Goal: Task Accomplishment & Management: Manage account settings

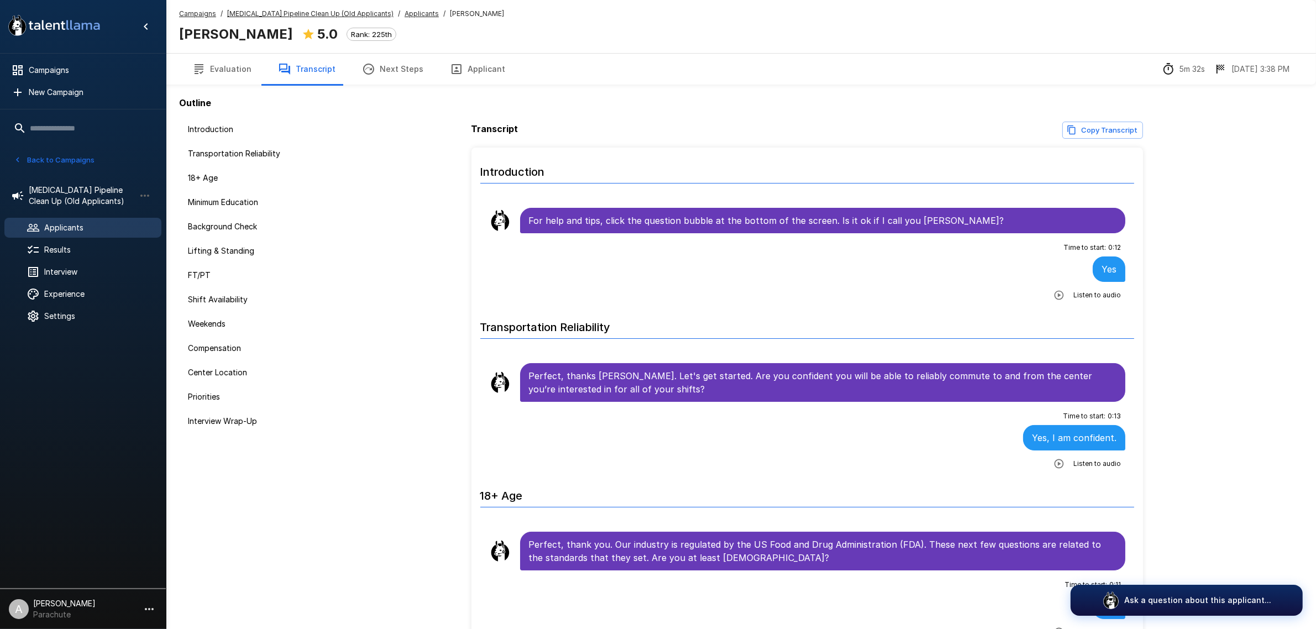
scroll to position [1840, 0]
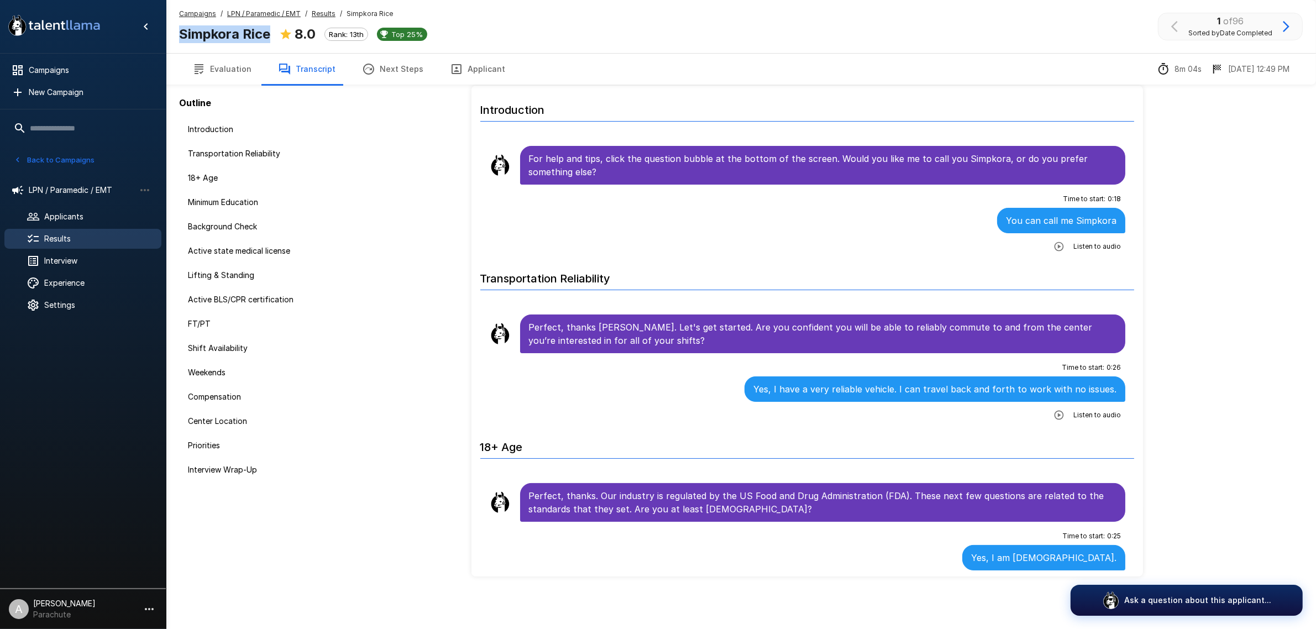
scroll to position [2076, 0]
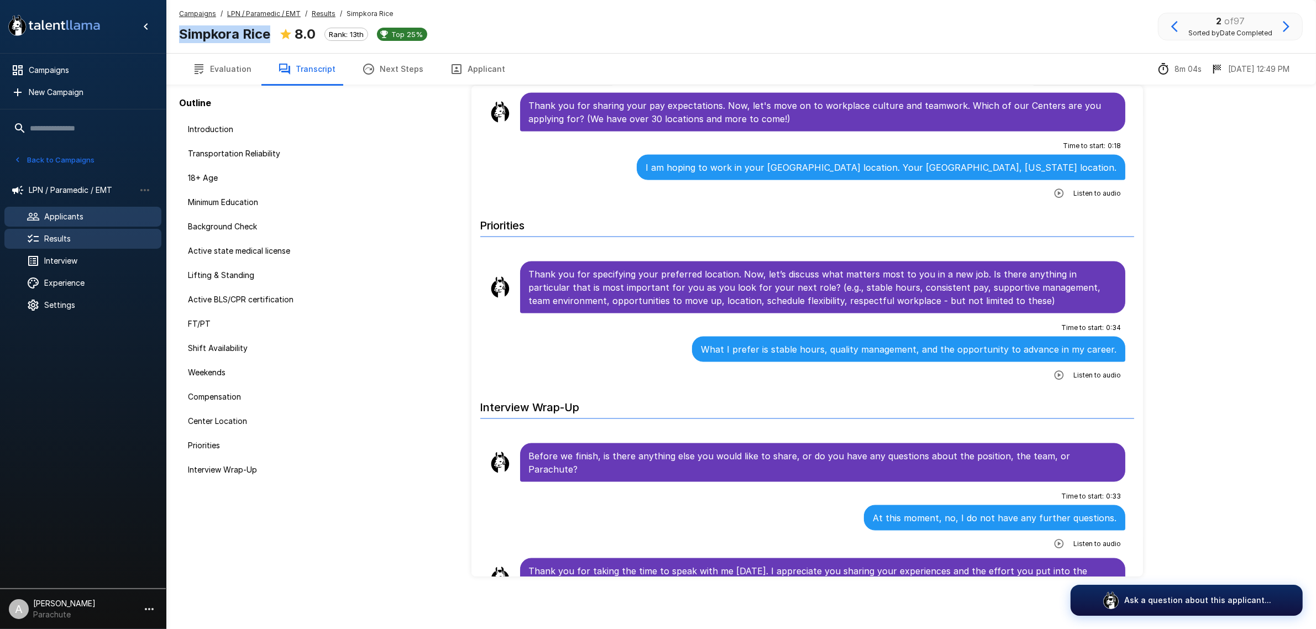
click at [90, 216] on span "Applicants" at bounding box center [98, 216] width 108 height 11
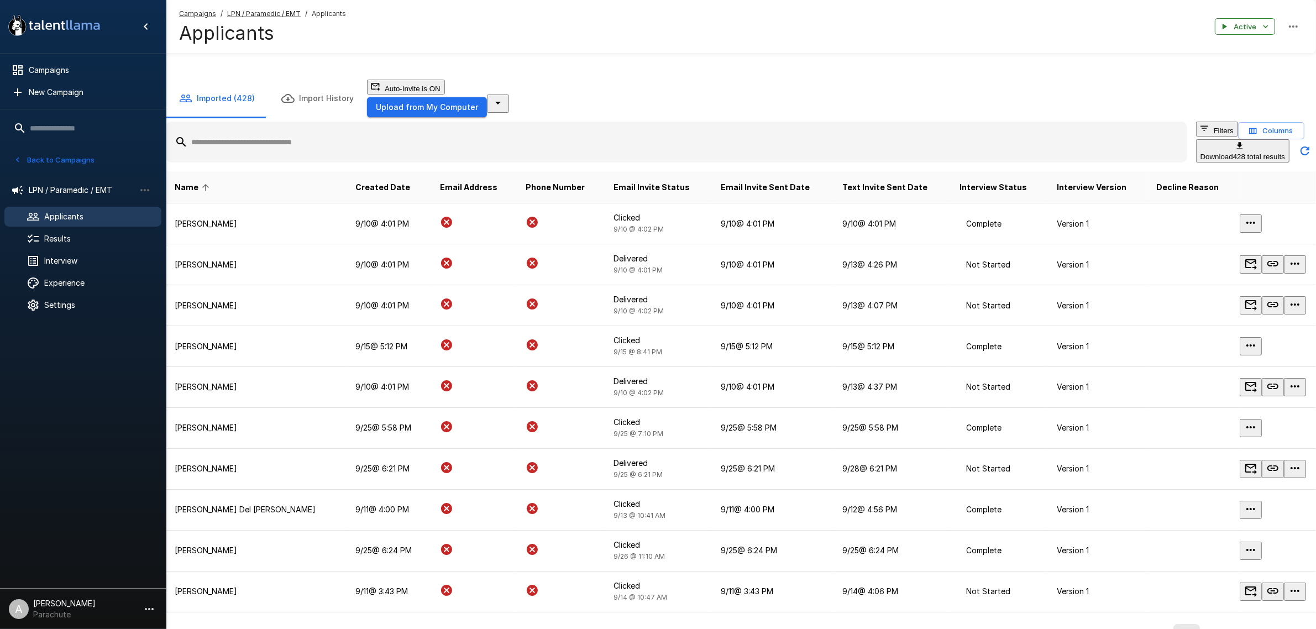
click at [376, 142] on input "text" at bounding box center [676, 142] width 1021 height 20
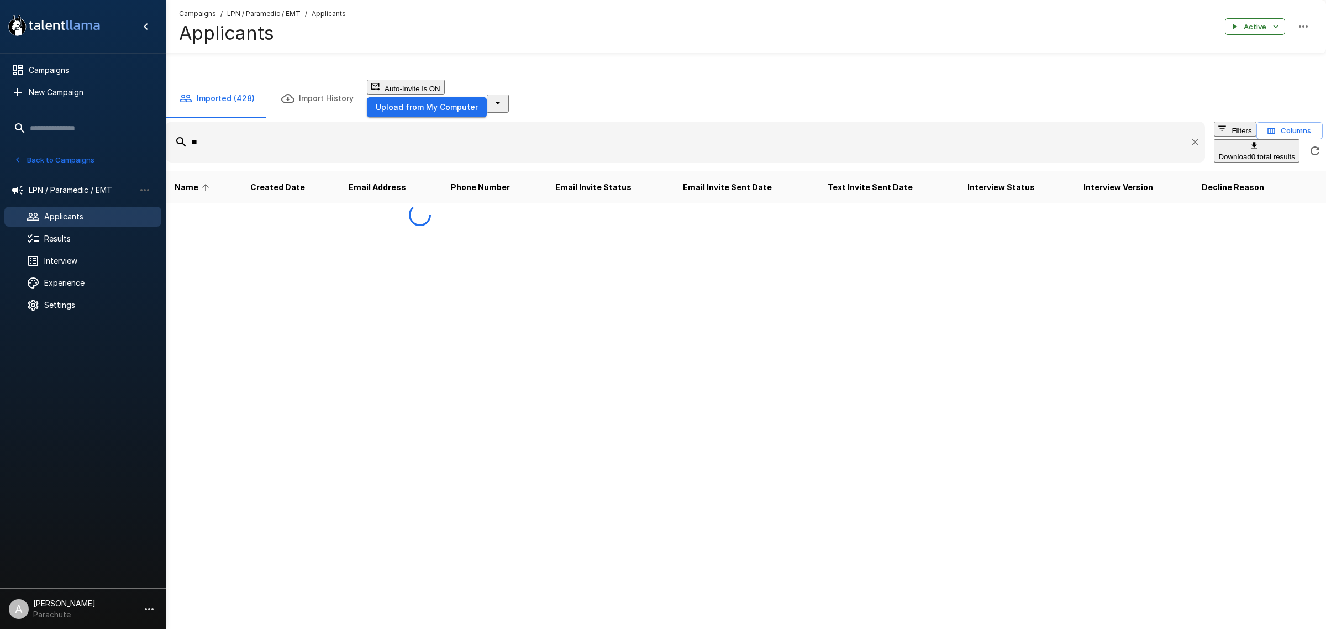
type input "***"
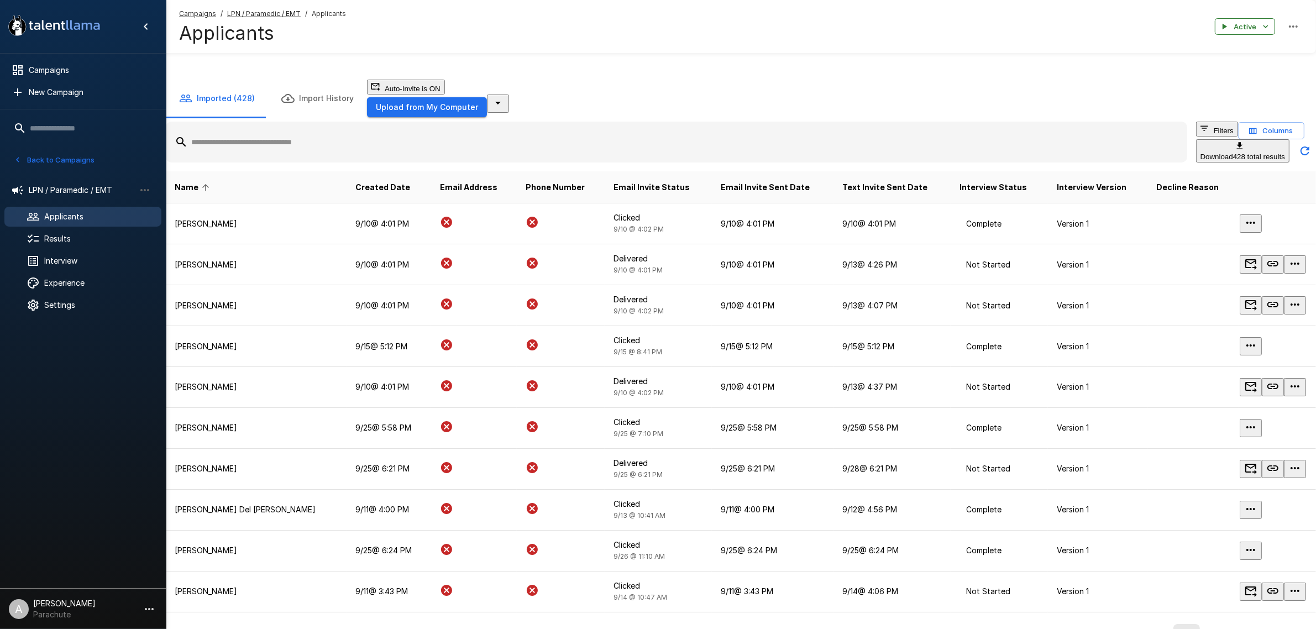
click at [359, 144] on input "text" at bounding box center [676, 142] width 1021 height 20
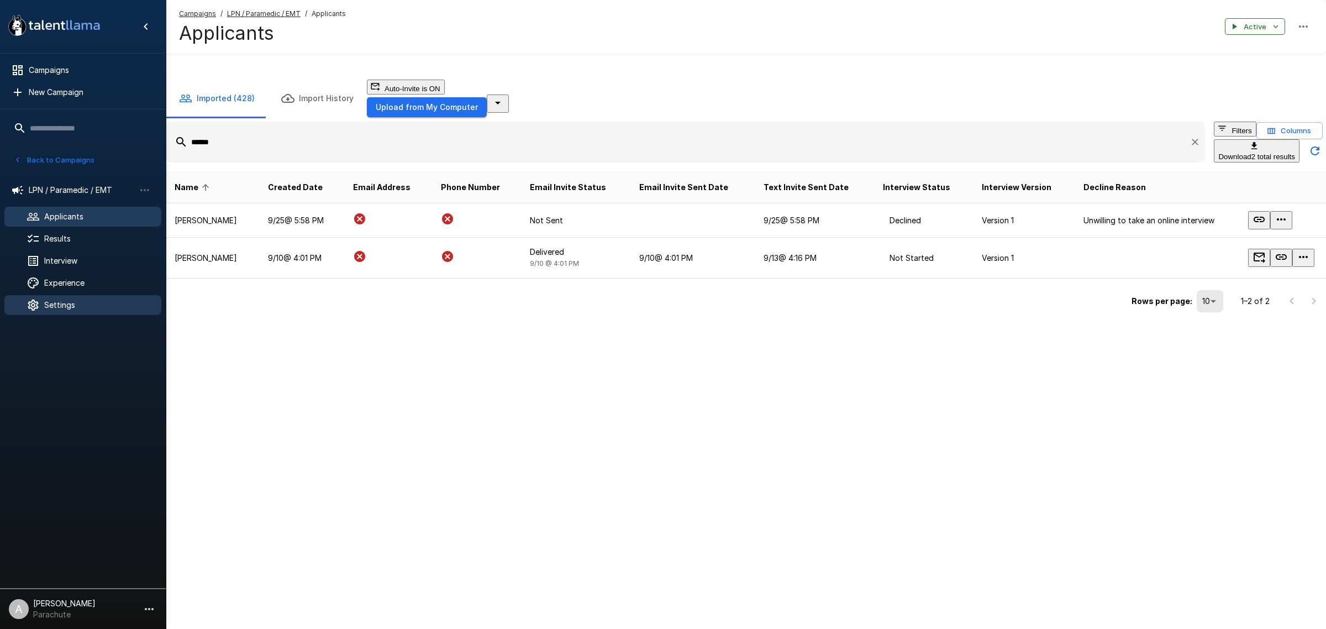
type input "******"
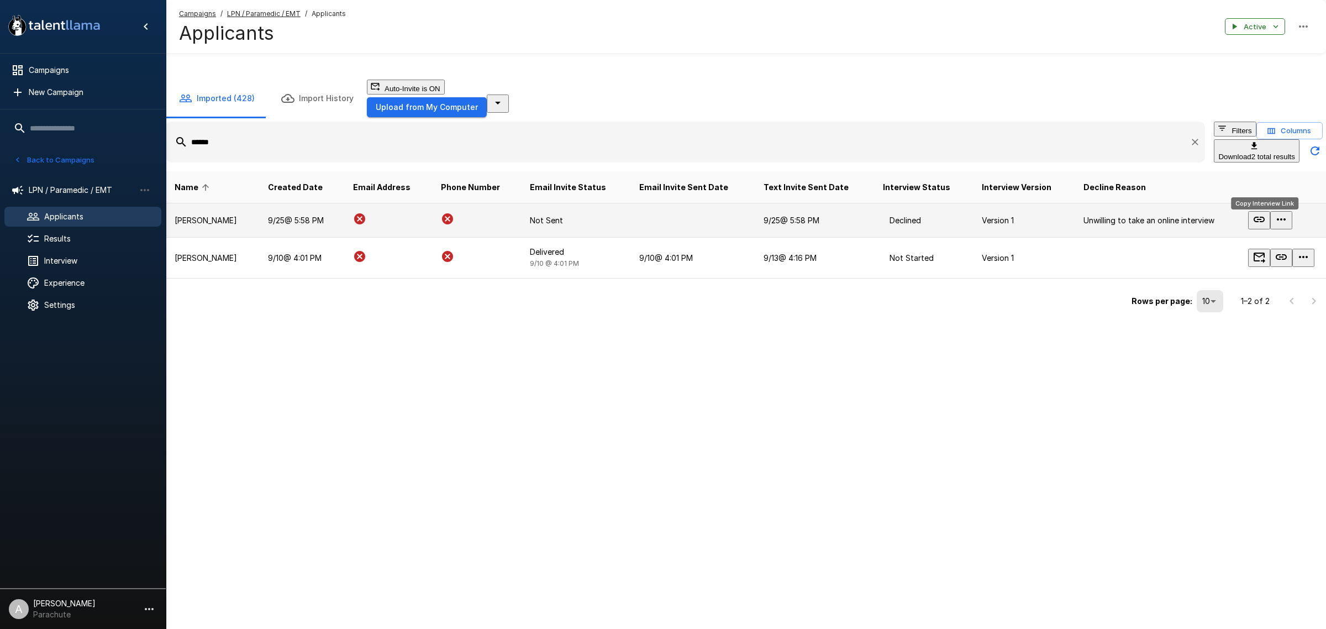
click at [1264, 224] on icon "Copy Interview Link" at bounding box center [1259, 219] width 13 height 13
click at [236, 210] on td "Autumn Allen" at bounding box center [212, 220] width 93 height 34
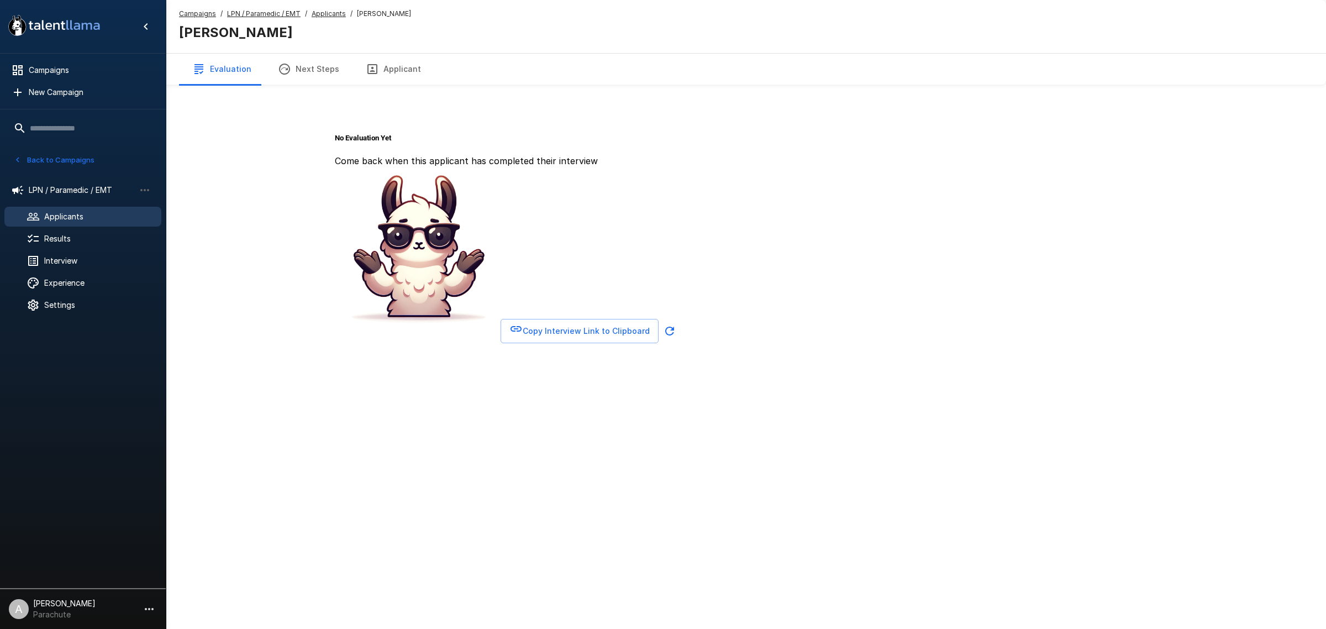
click at [381, 67] on button "Applicant" at bounding box center [394, 69] width 82 height 31
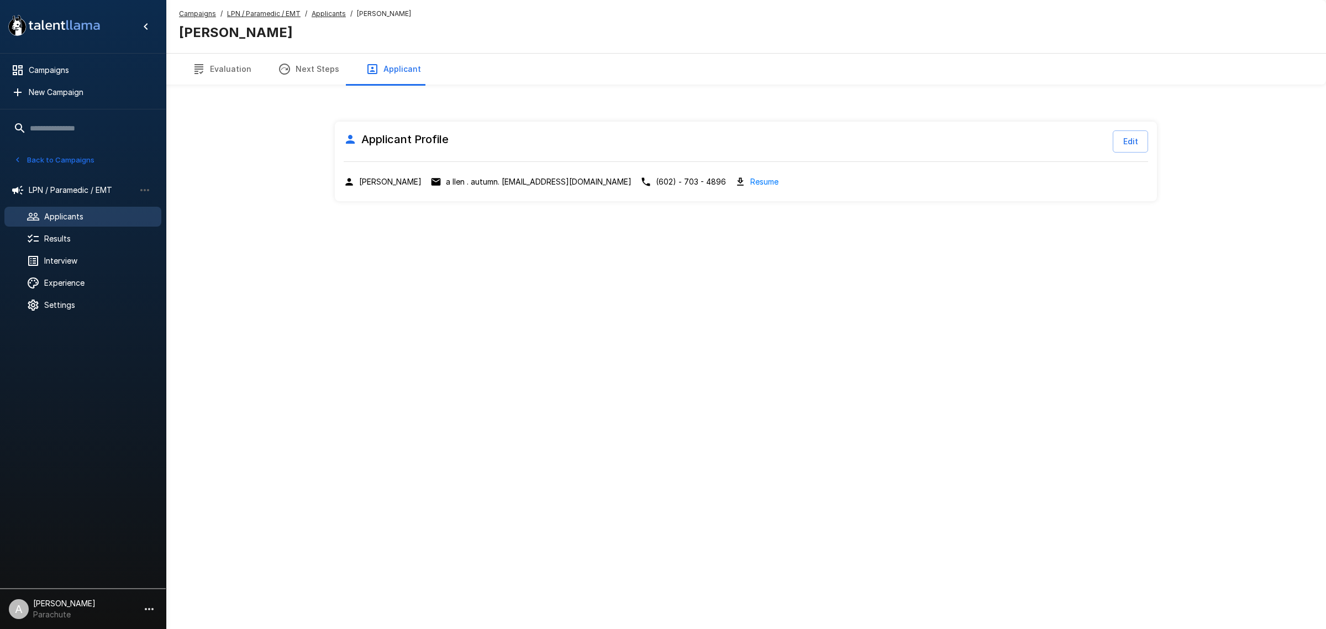
click at [1133, 141] on button "Edit" at bounding box center [1130, 141] width 35 height 22
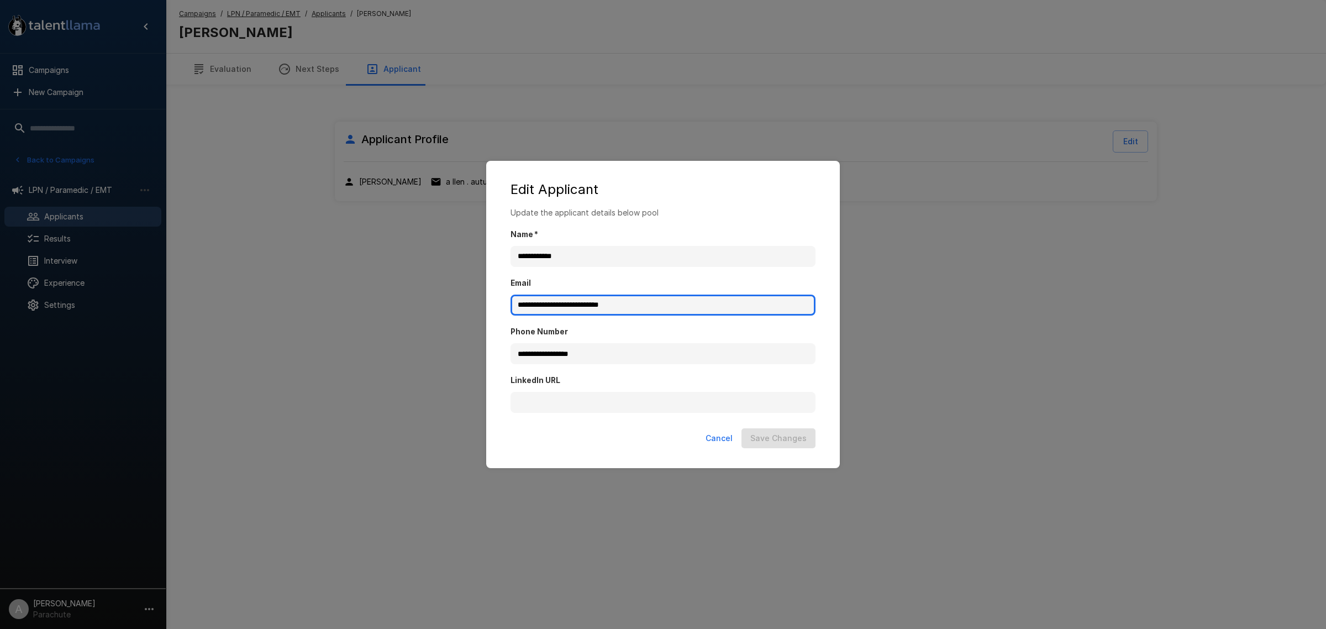
click at [523, 308] on input "**********" at bounding box center [663, 305] width 305 height 21
click at [637, 302] on input "**********" at bounding box center [663, 305] width 305 height 21
type input "**********"
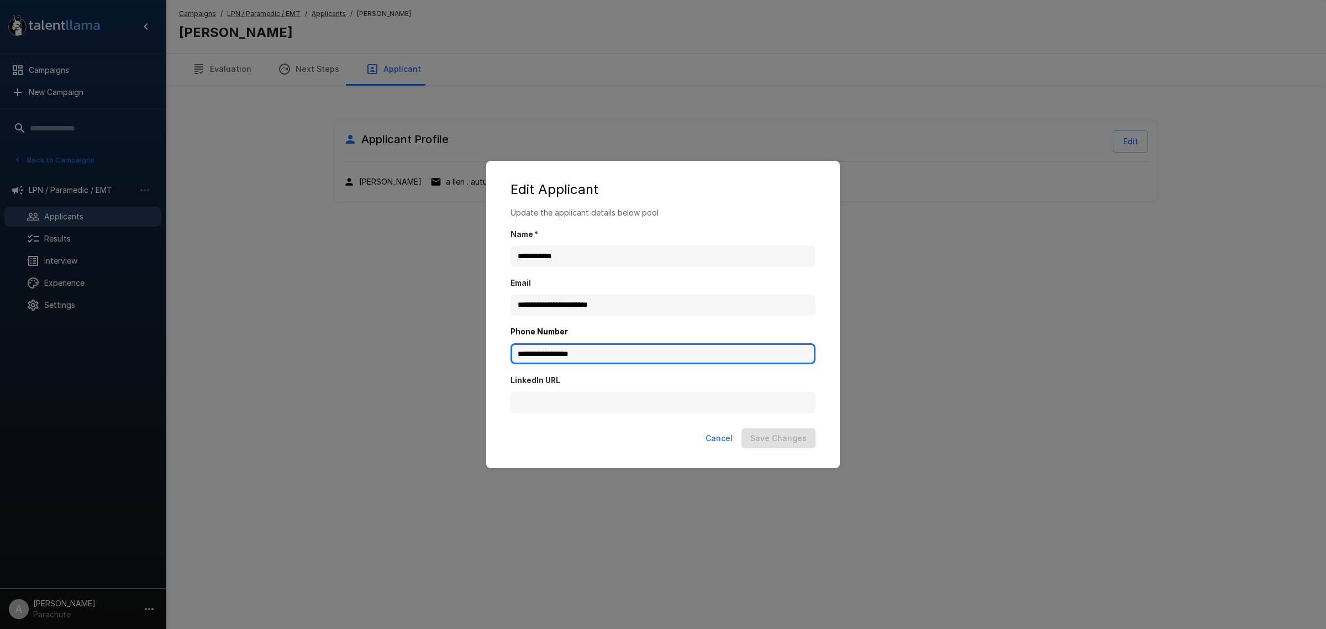
click at [568, 354] on input "**********" at bounding box center [663, 353] width 305 height 21
type input "**********"
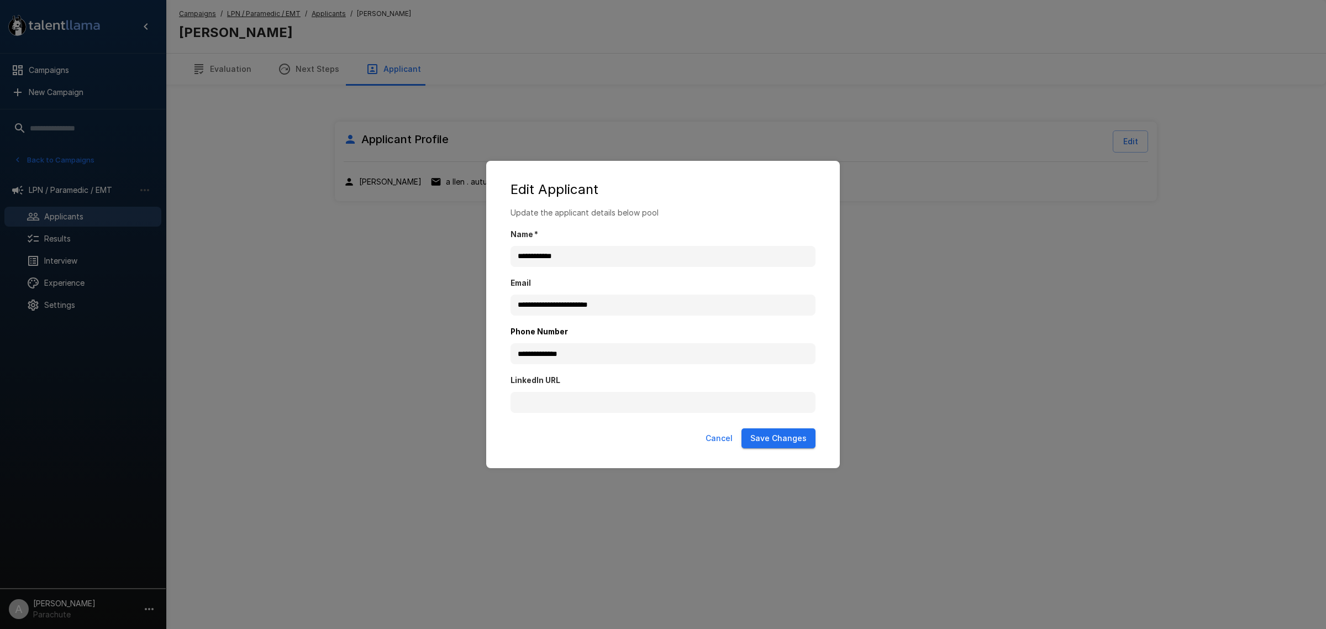
click at [775, 449] on div "Cancel Save Changes" at bounding box center [663, 441] width 332 height 34
click at [775, 444] on button "Save Changes" at bounding box center [779, 438] width 74 height 20
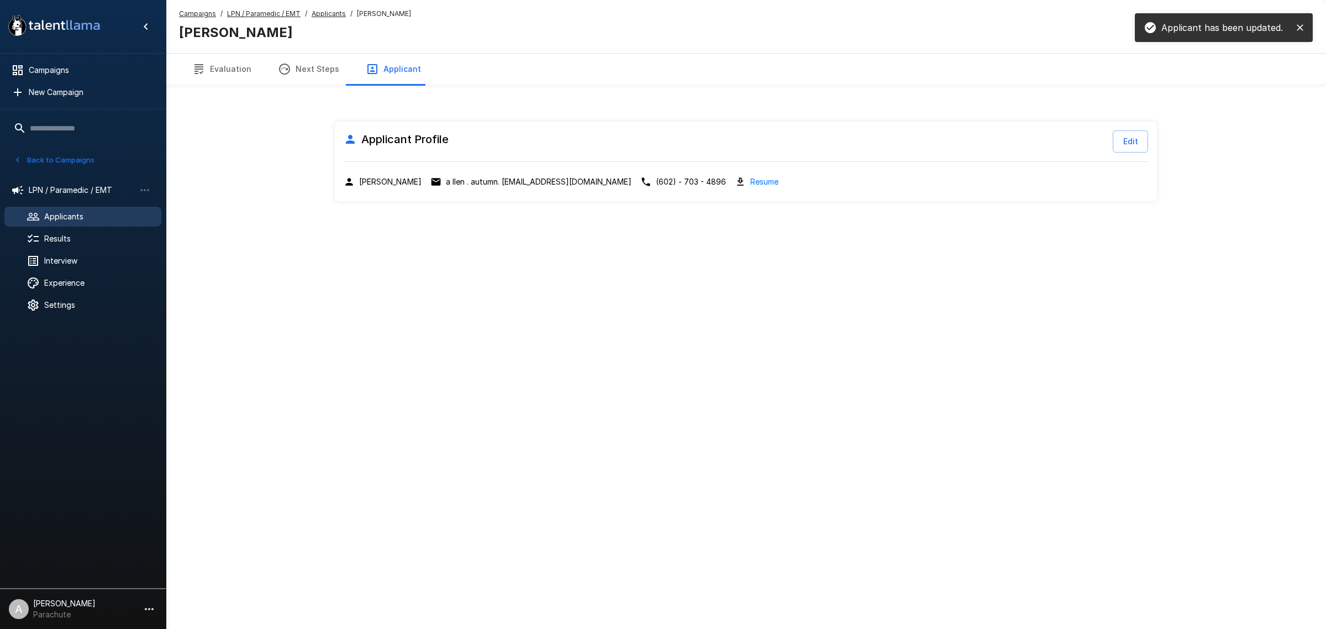
drag, startPoint x: 114, startPoint y: 213, endPoint x: 137, endPoint y: 216, distance: 22.8
click at [114, 213] on span "Applicants" at bounding box center [98, 216] width 108 height 11
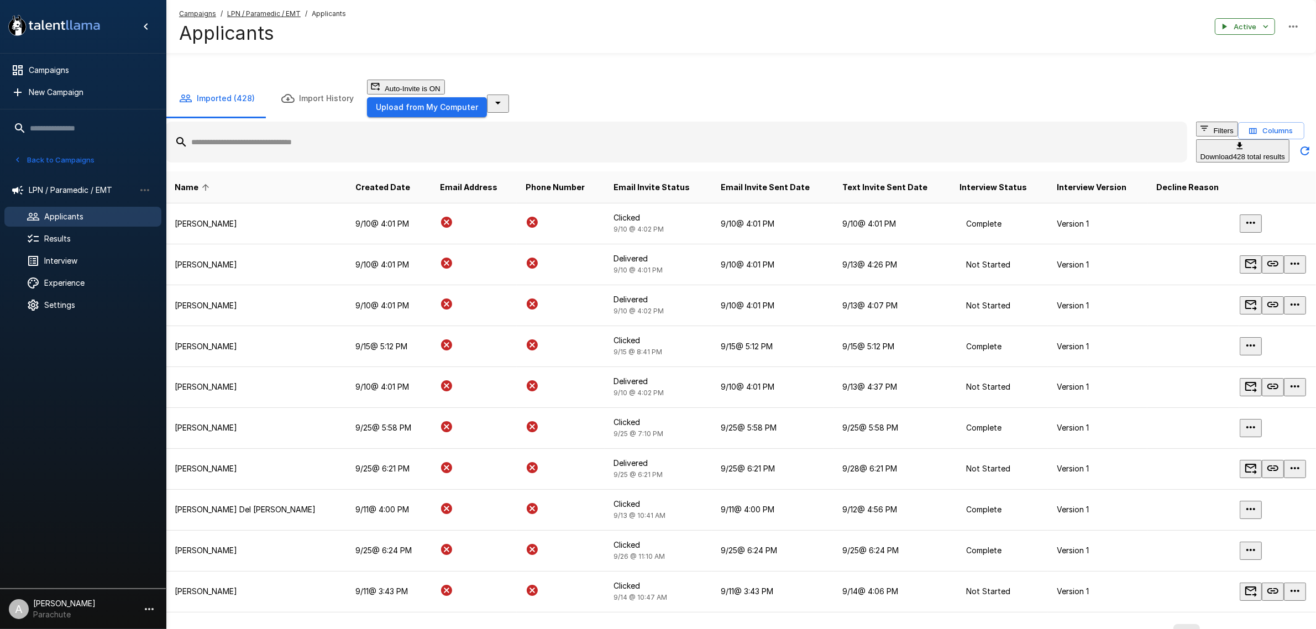
click at [1199, 133] on icon "button" at bounding box center [1204, 128] width 10 height 10
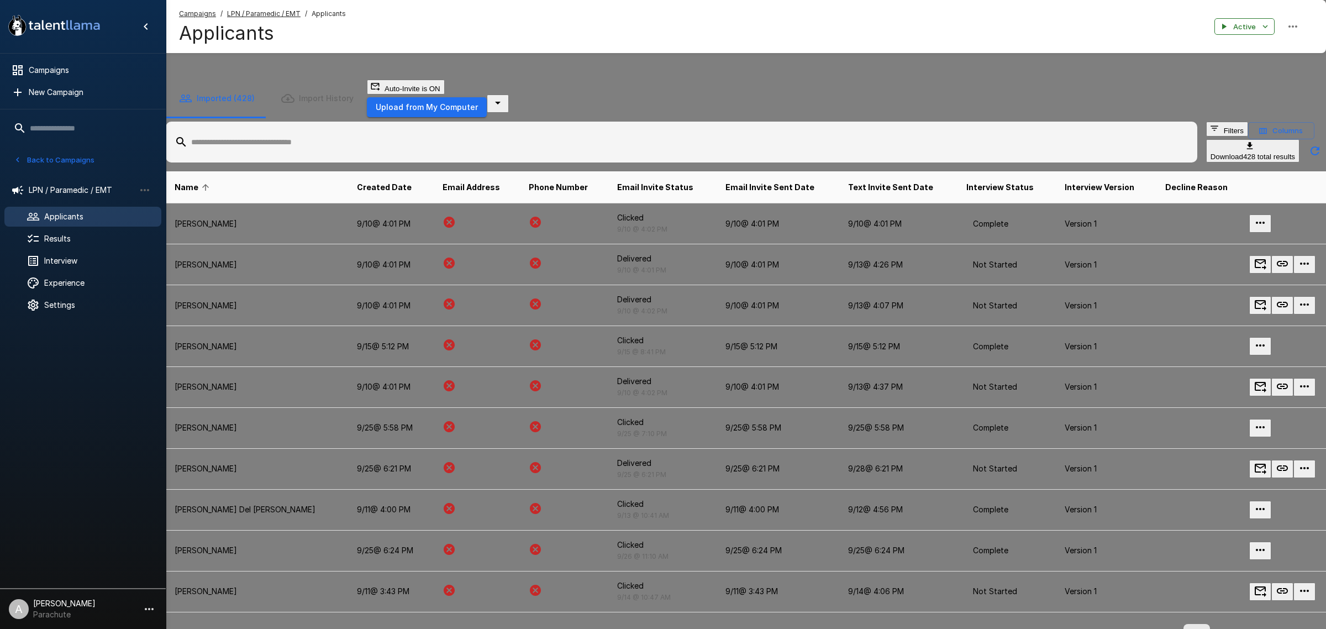
click at [1147, 227] on body "A new version of Talent Llama is available. Please click here to refresh your b…" at bounding box center [668, 314] width 1337 height 629
type input "*********"
type input "****"
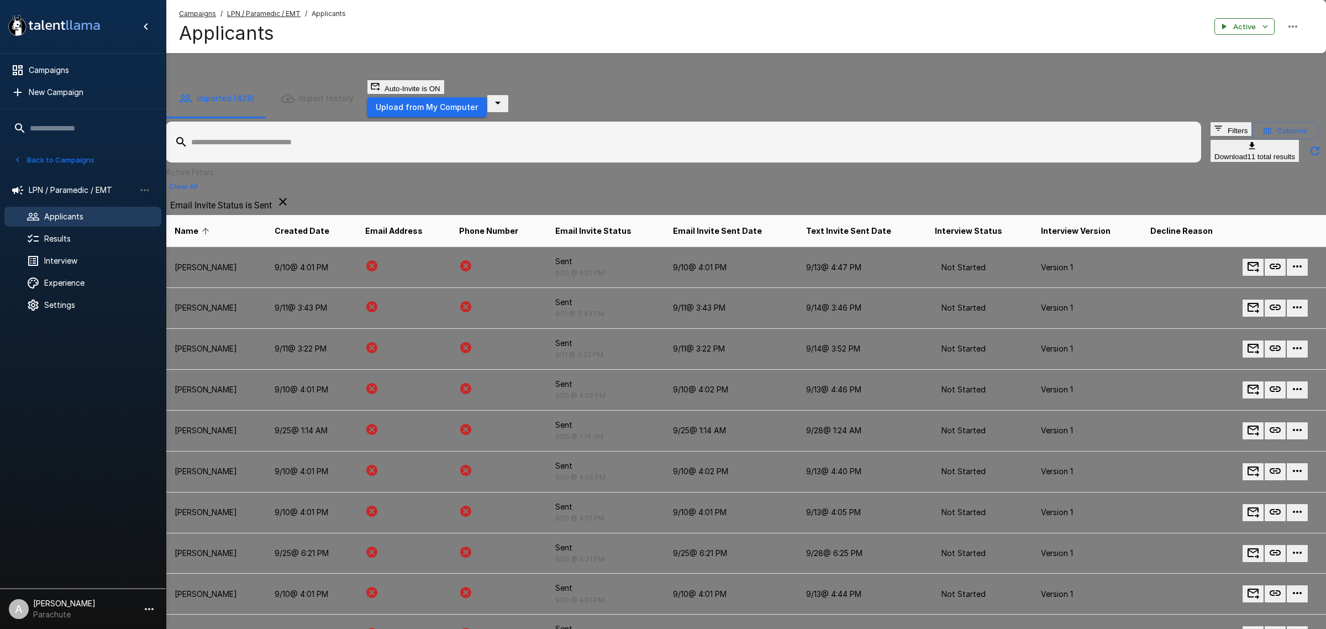
click at [693, 170] on div at bounding box center [663, 314] width 1326 height 629
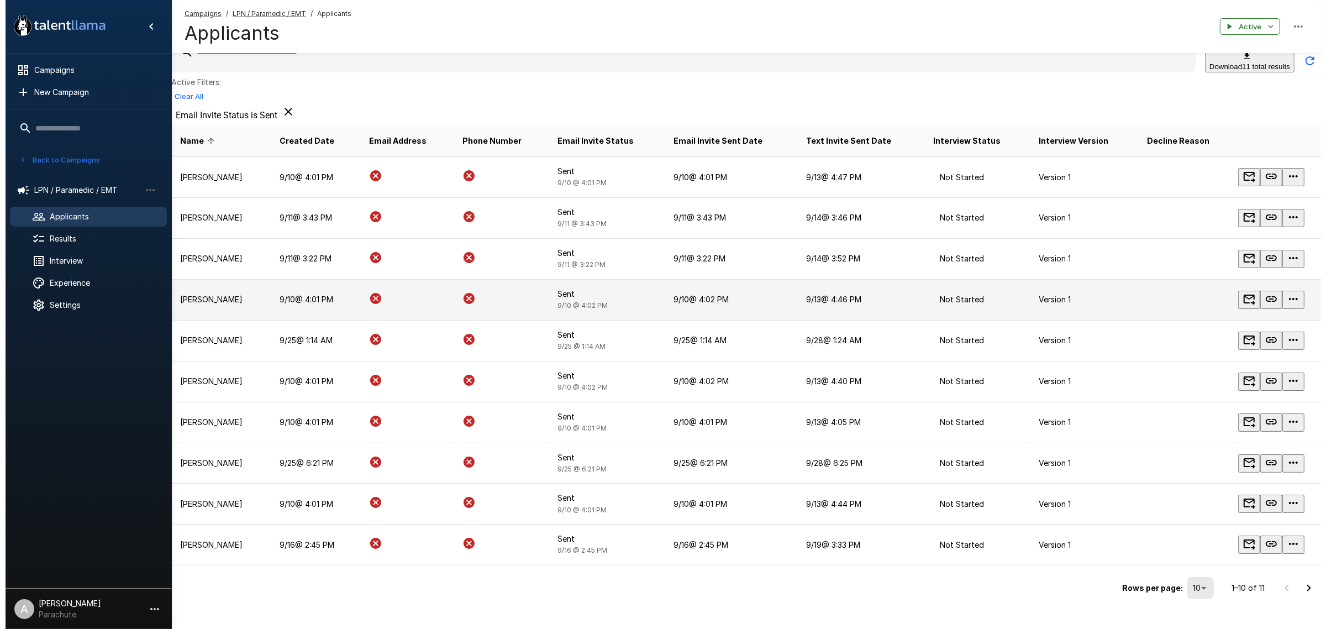
scroll to position [145, 0]
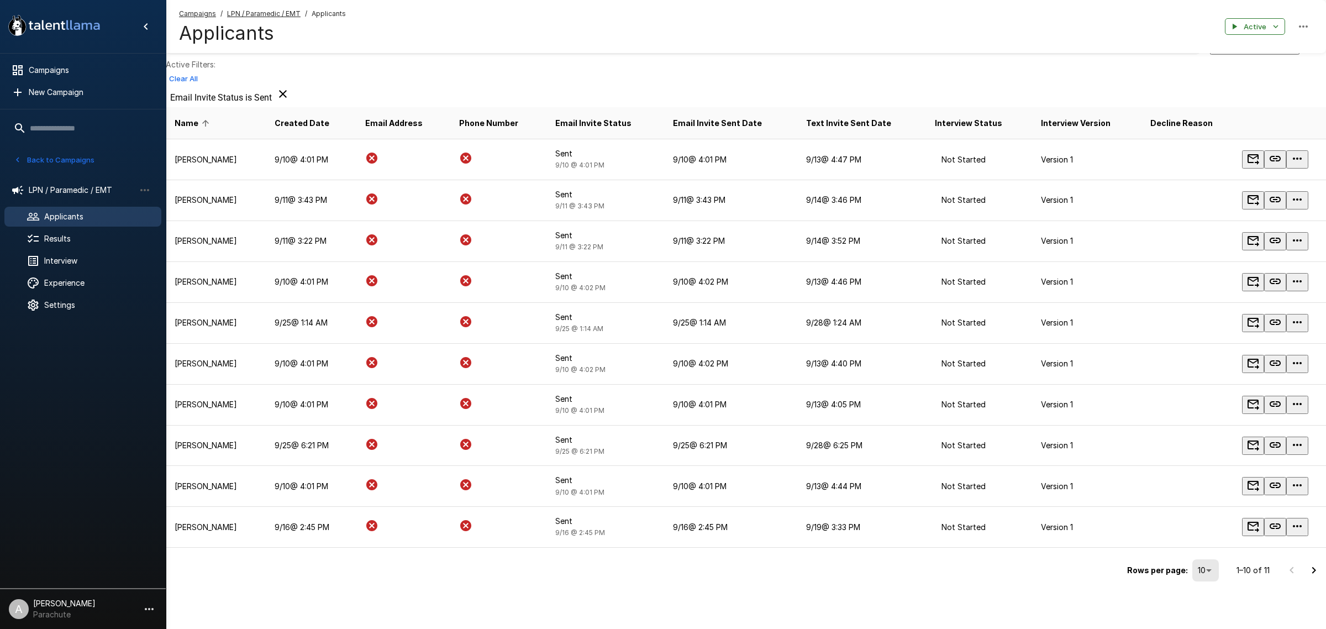
click at [1178, 521] on body "A new version of Talent Llama is available. Please click here to refresh your b…" at bounding box center [663, 206] width 1326 height 629
click at [1183, 551] on li "25" at bounding box center [674, 546] width 1304 height 11
click at [1183, 521] on div "A new version of Talent Llama is available. Please click here to refresh your b…" at bounding box center [663, 206] width 1326 height 629
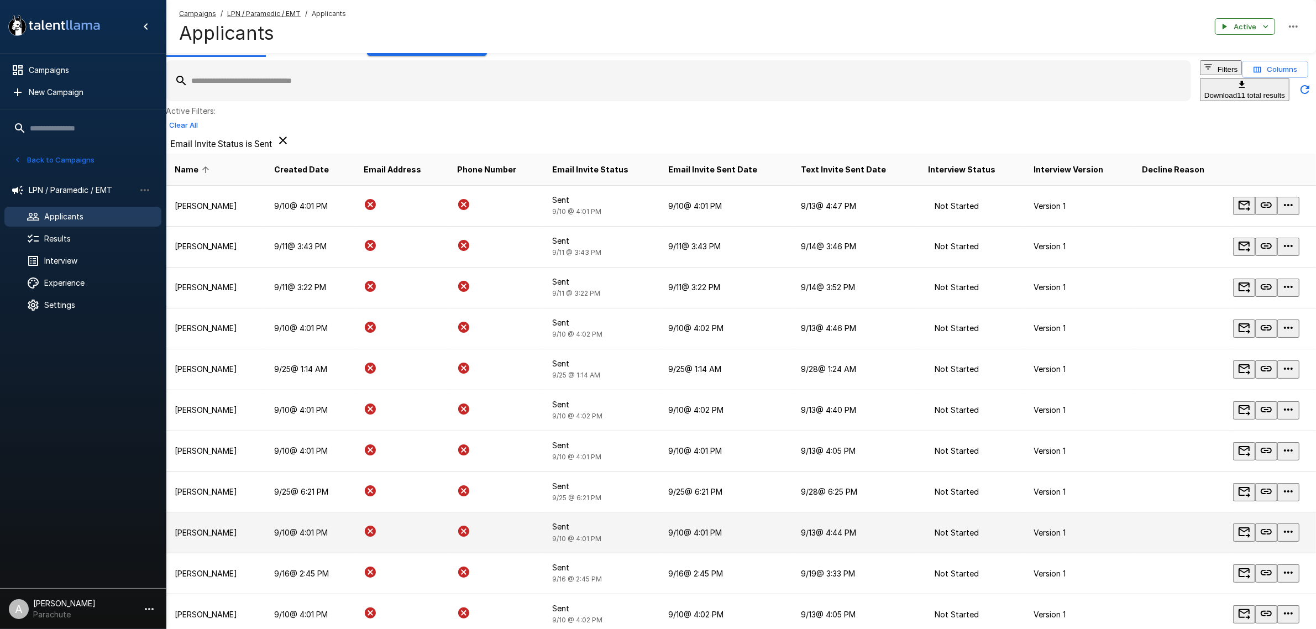
scroll to position [189, 0]
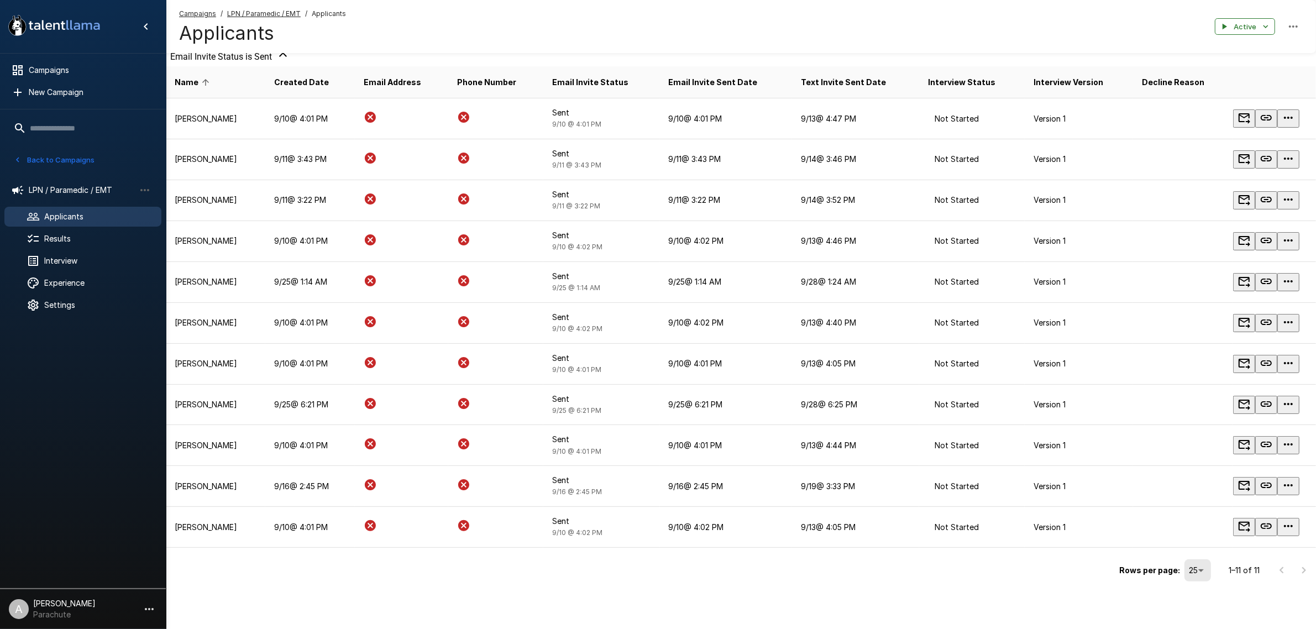
click at [756, 575] on div "Rows per page: 25 ** 1–11 of 11" at bounding box center [741, 566] width 1150 height 37
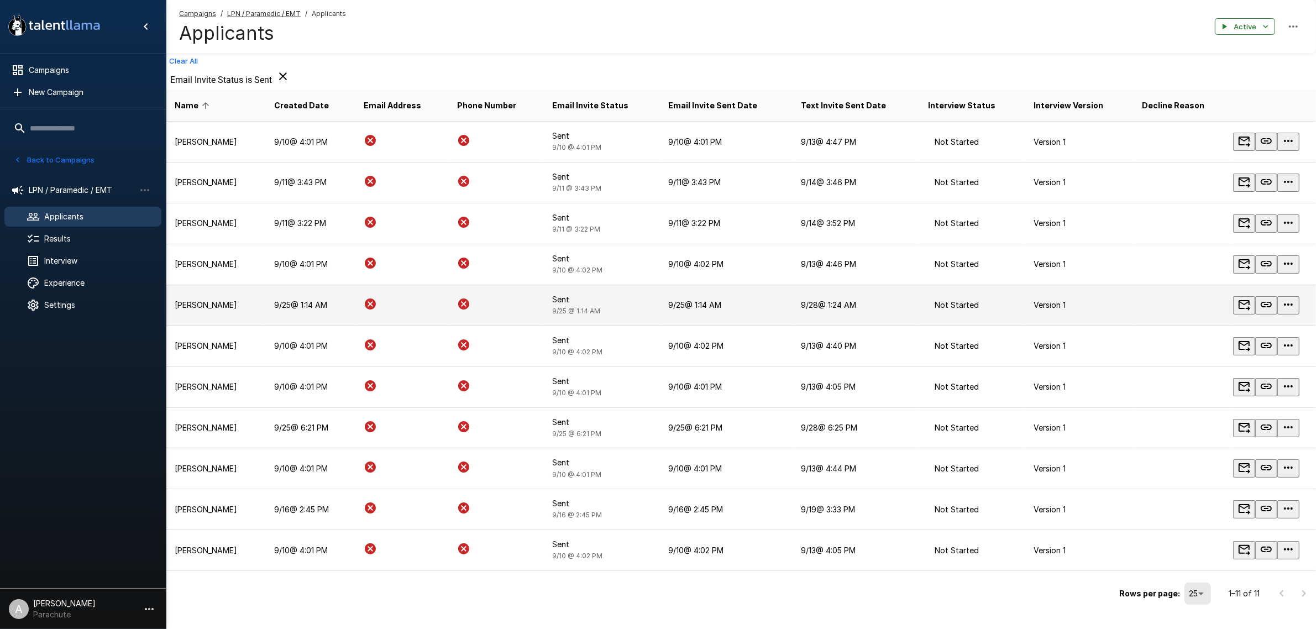
scroll to position [0, 0]
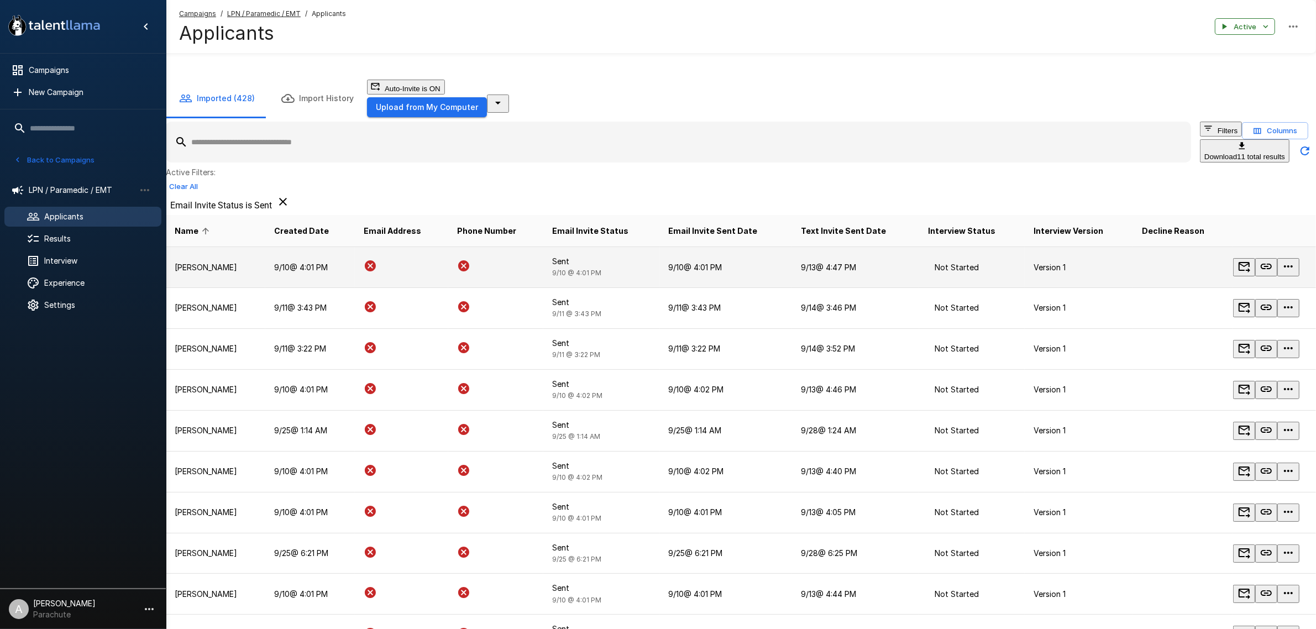
click at [216, 267] on p "Betty Kirkman" at bounding box center [216, 267] width 82 height 11
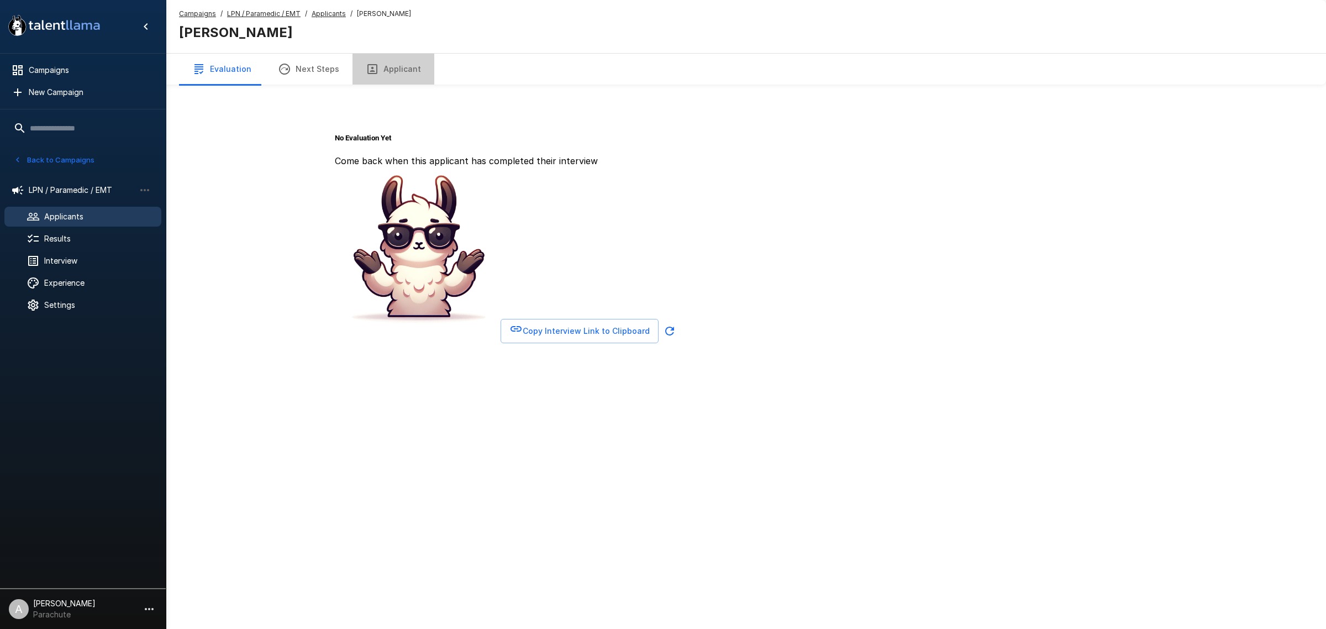
click at [412, 61] on button "Applicant" at bounding box center [394, 69] width 82 height 31
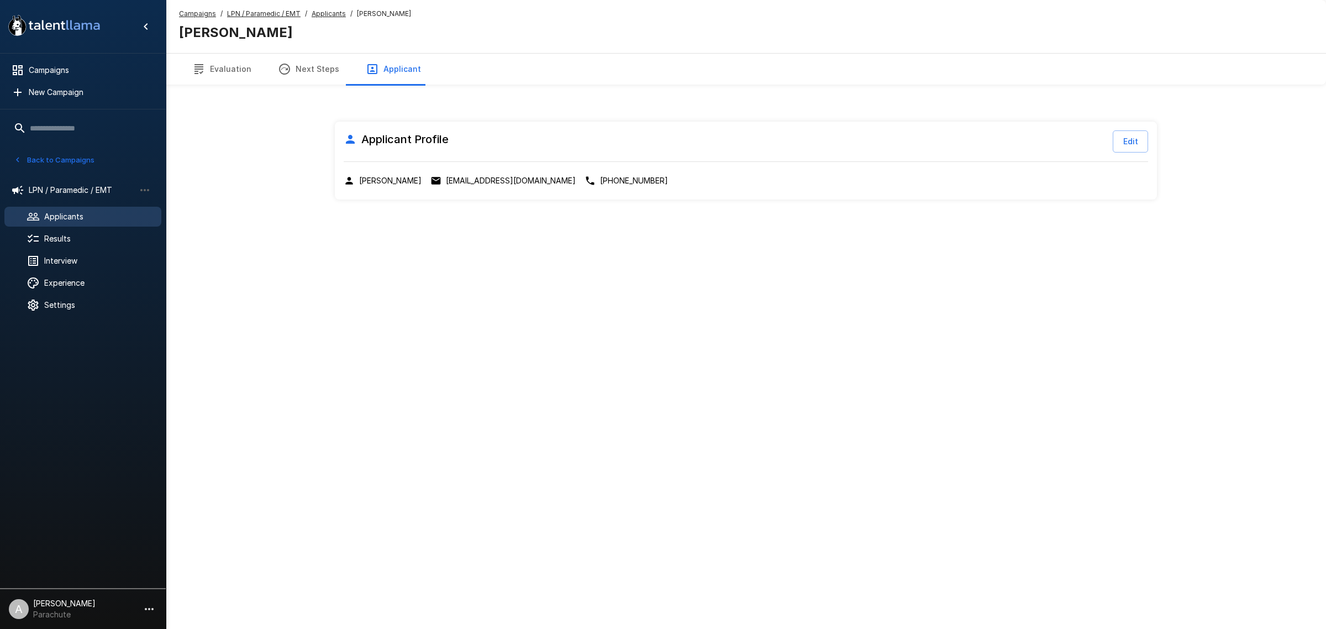
click at [316, 14] on u "Applicants" at bounding box center [329, 13] width 34 height 8
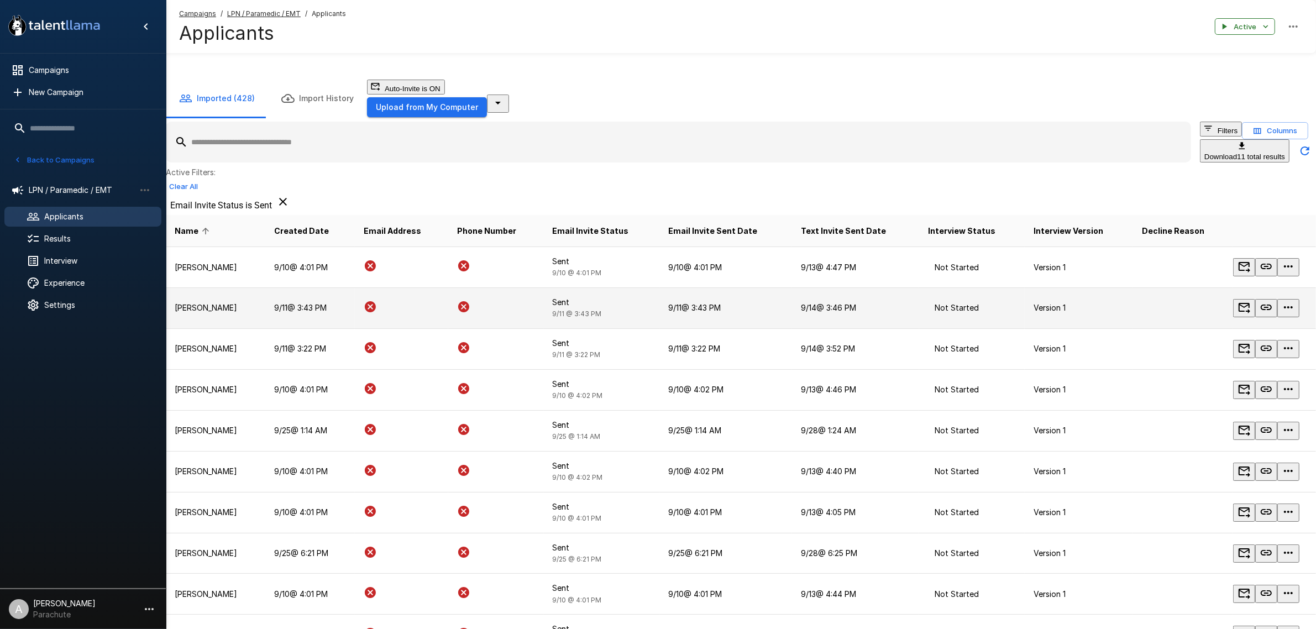
click at [208, 313] on p "Brandi Myers" at bounding box center [216, 307] width 82 height 11
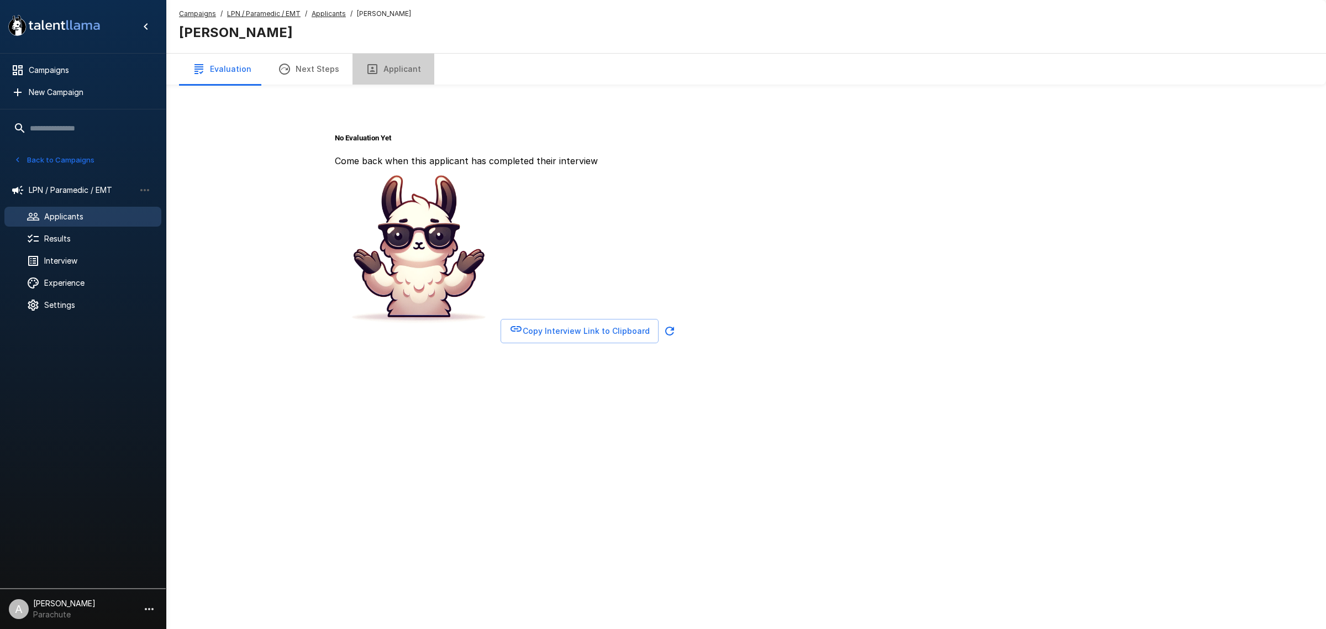
click at [402, 59] on button "Applicant" at bounding box center [394, 69] width 82 height 31
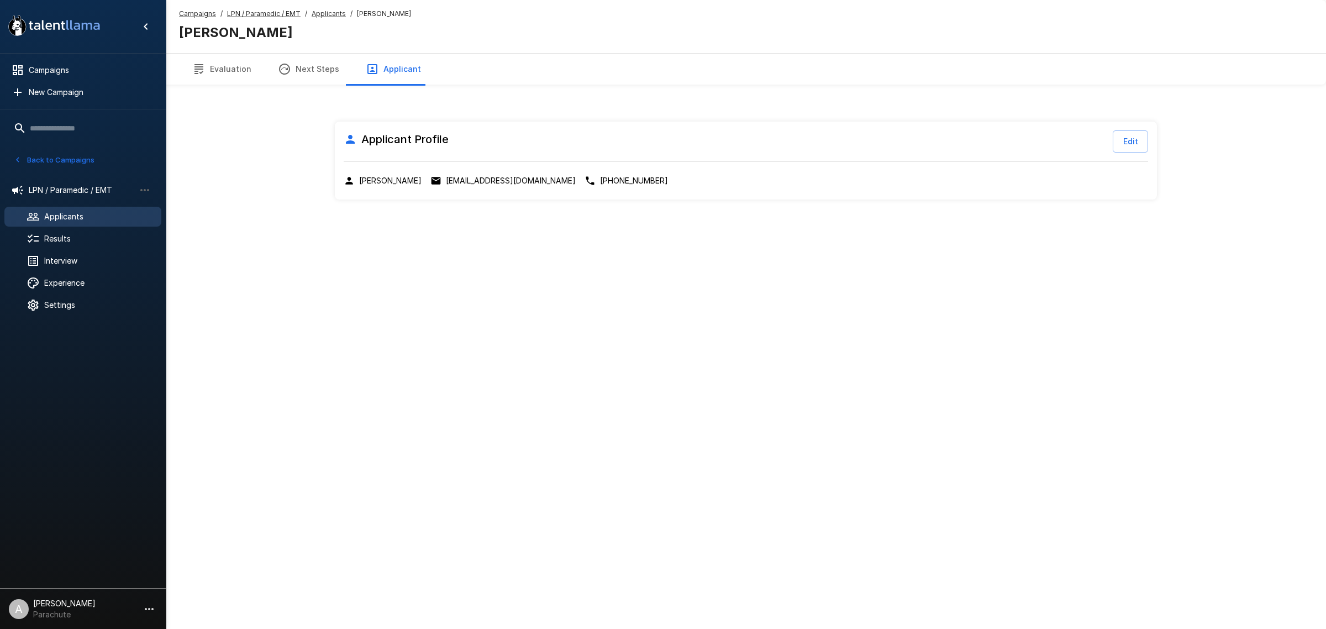
click at [329, 14] on u "Applicants" at bounding box center [329, 13] width 34 height 8
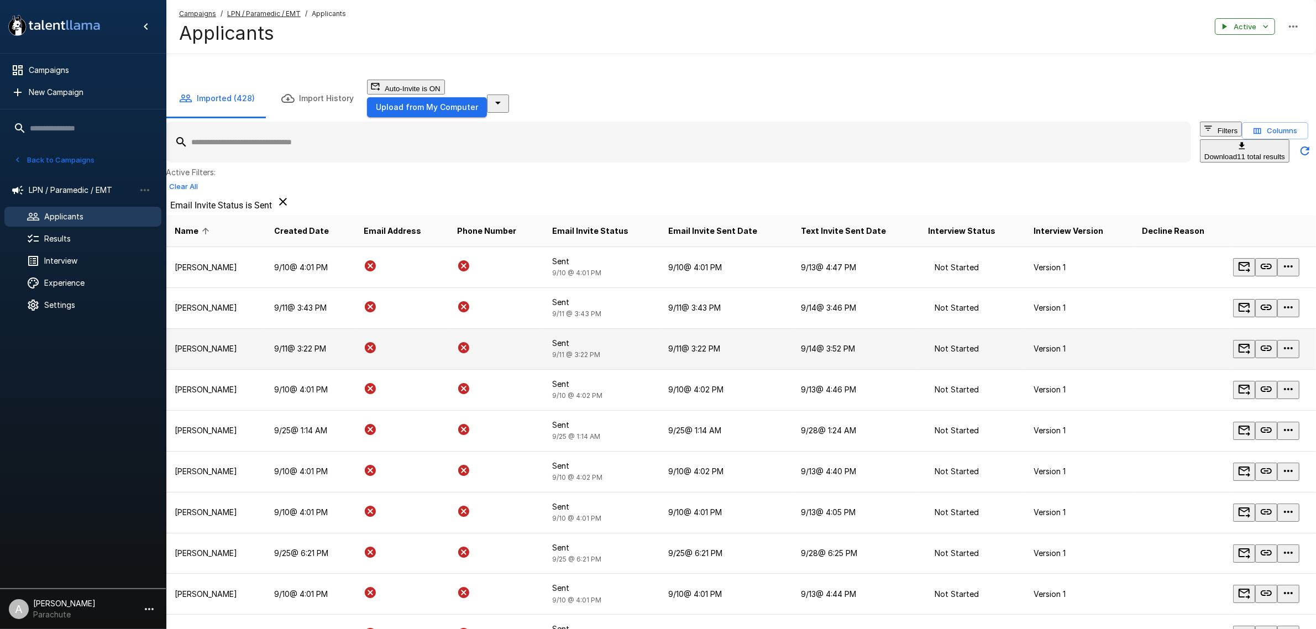
click at [226, 354] on p "Camryn Humke" at bounding box center [216, 348] width 82 height 11
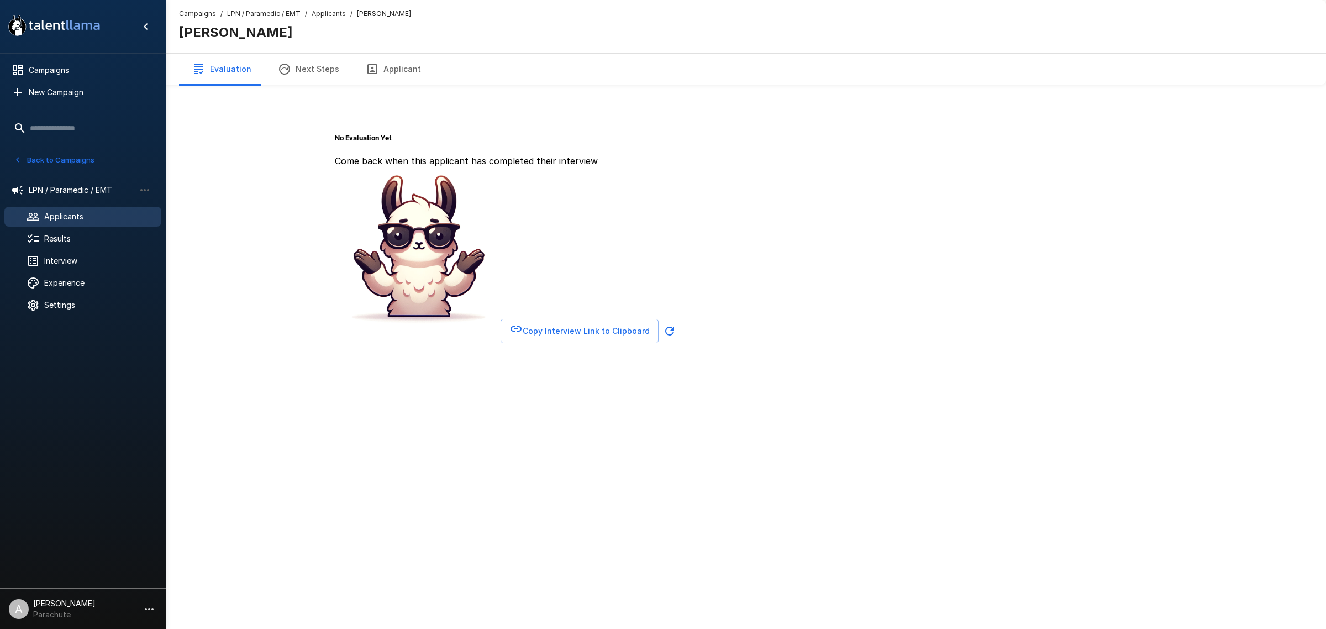
click at [385, 68] on button "Applicant" at bounding box center [394, 69] width 82 height 31
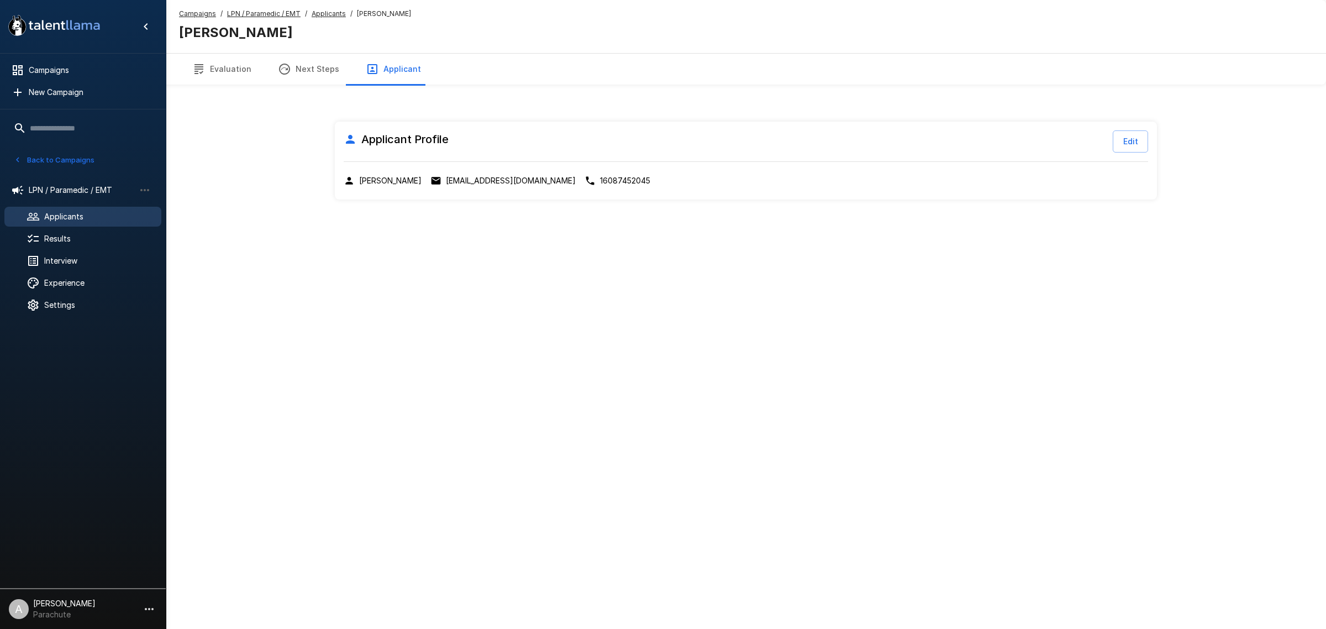
click at [326, 12] on u "Applicants" at bounding box center [329, 13] width 34 height 8
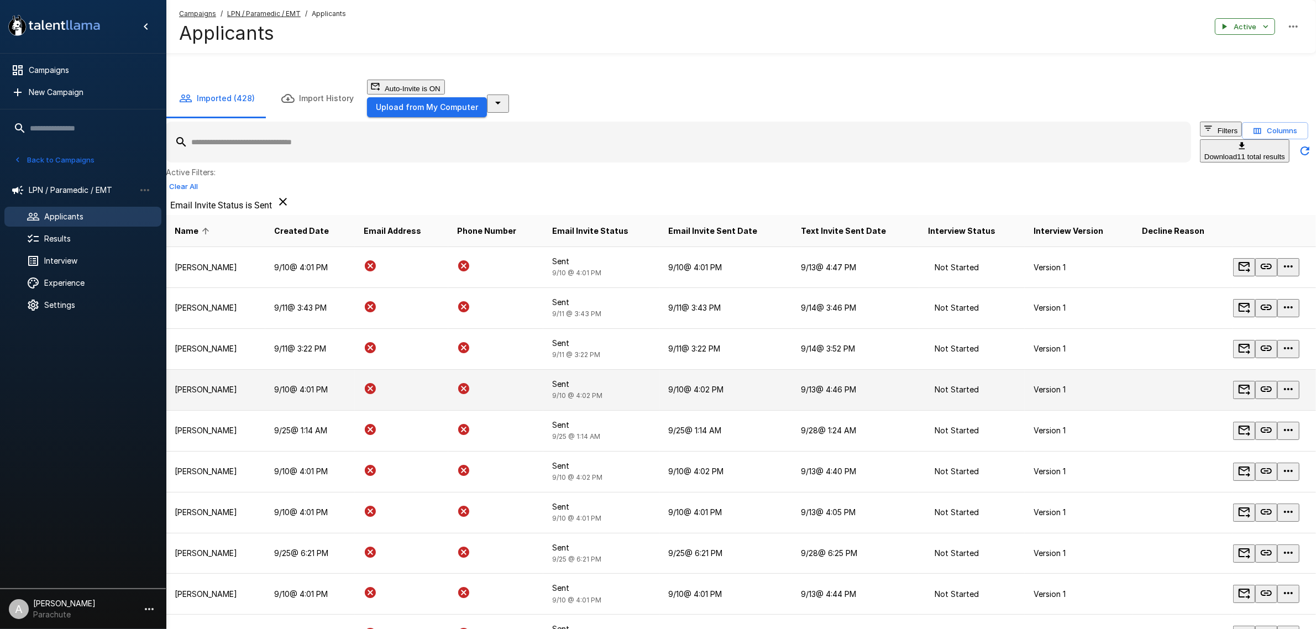
click at [227, 392] on td "Carlos Hernandez" at bounding box center [215, 389] width 99 height 41
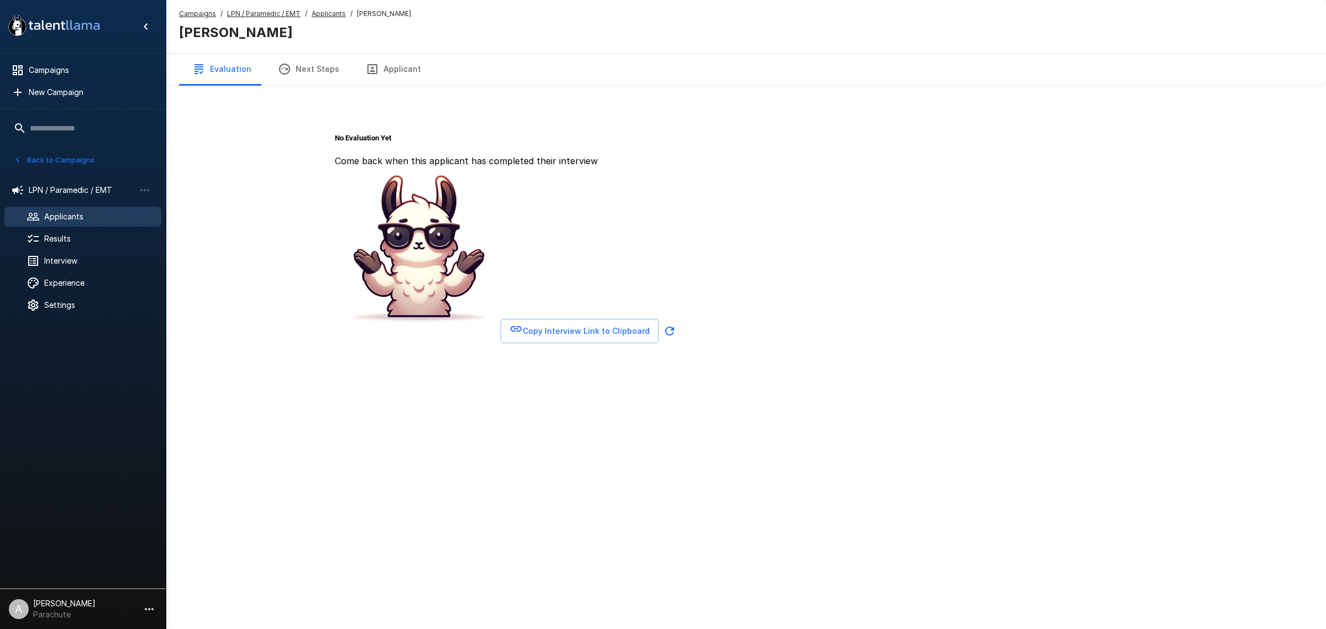
click at [377, 103] on div "No Evaluation Yet Come back when this applicant has completed their interview C…" at bounding box center [746, 190] width 822 height 326
click at [388, 78] on button "Applicant" at bounding box center [394, 69] width 82 height 31
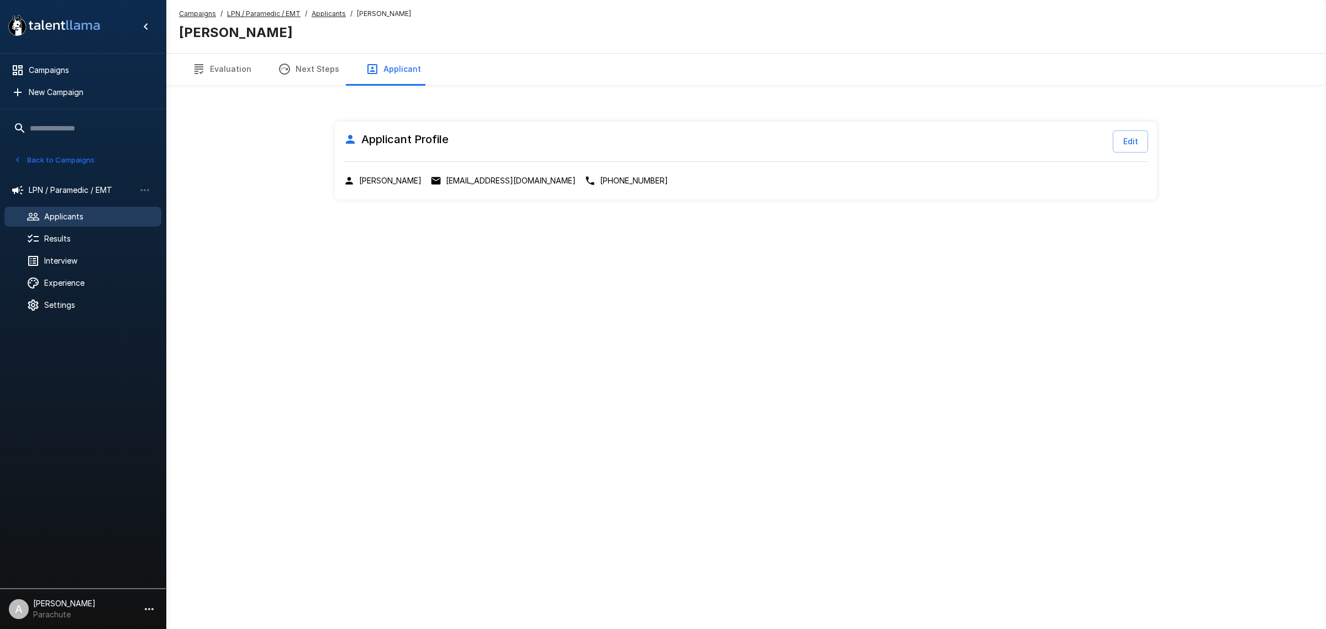
click at [322, 7] on div "Campaigns / LPN / Paramedic / EMT / Applicants / Carlos Hernandez Carlos Hernan…" at bounding box center [746, 26] width 1161 height 53
click at [333, 9] on span "Applicants" at bounding box center [329, 13] width 34 height 11
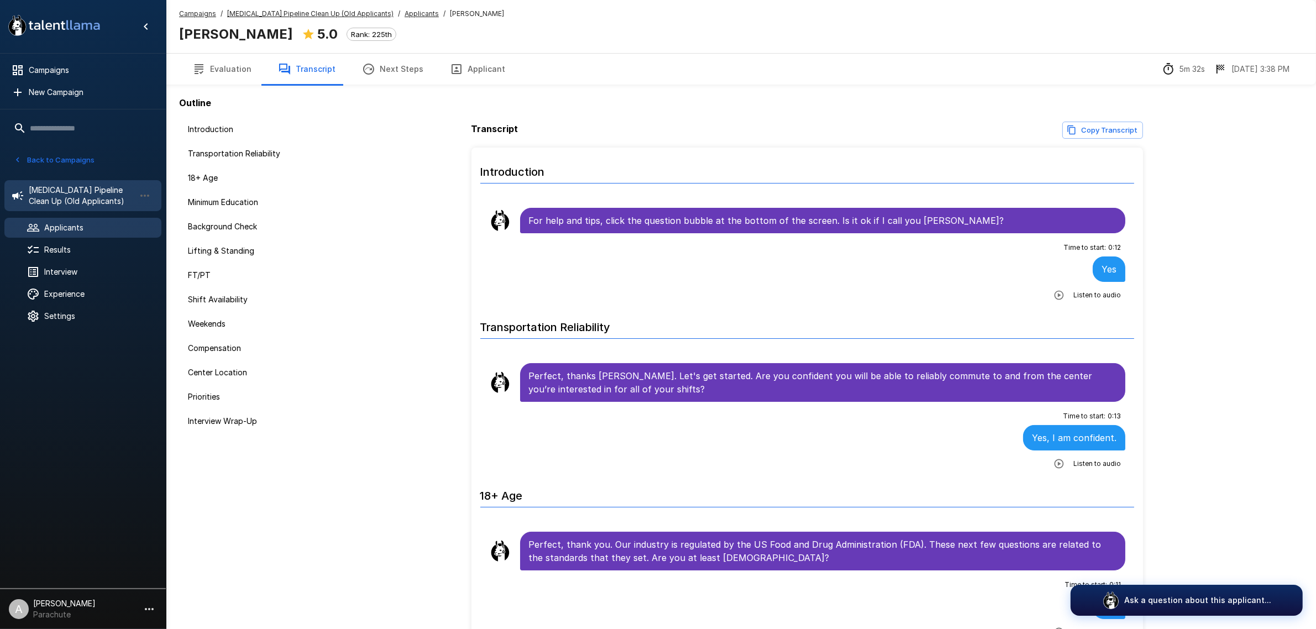
scroll to position [1840, 0]
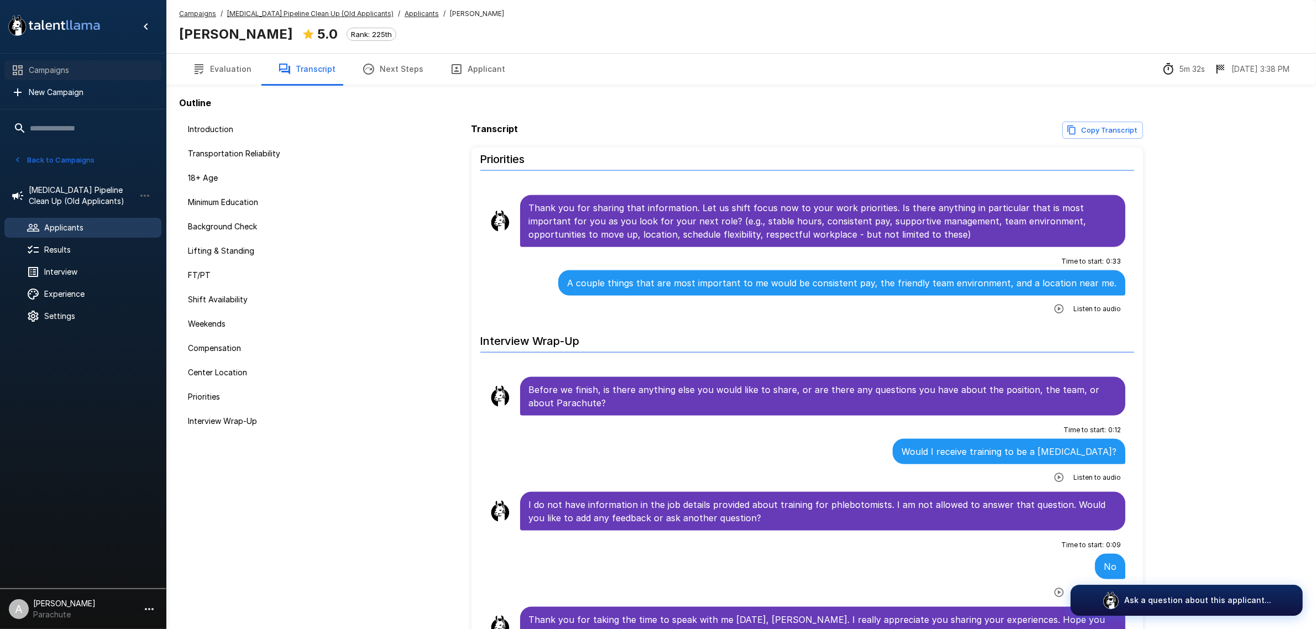
click at [76, 68] on span "Campaigns" at bounding box center [91, 70] width 124 height 11
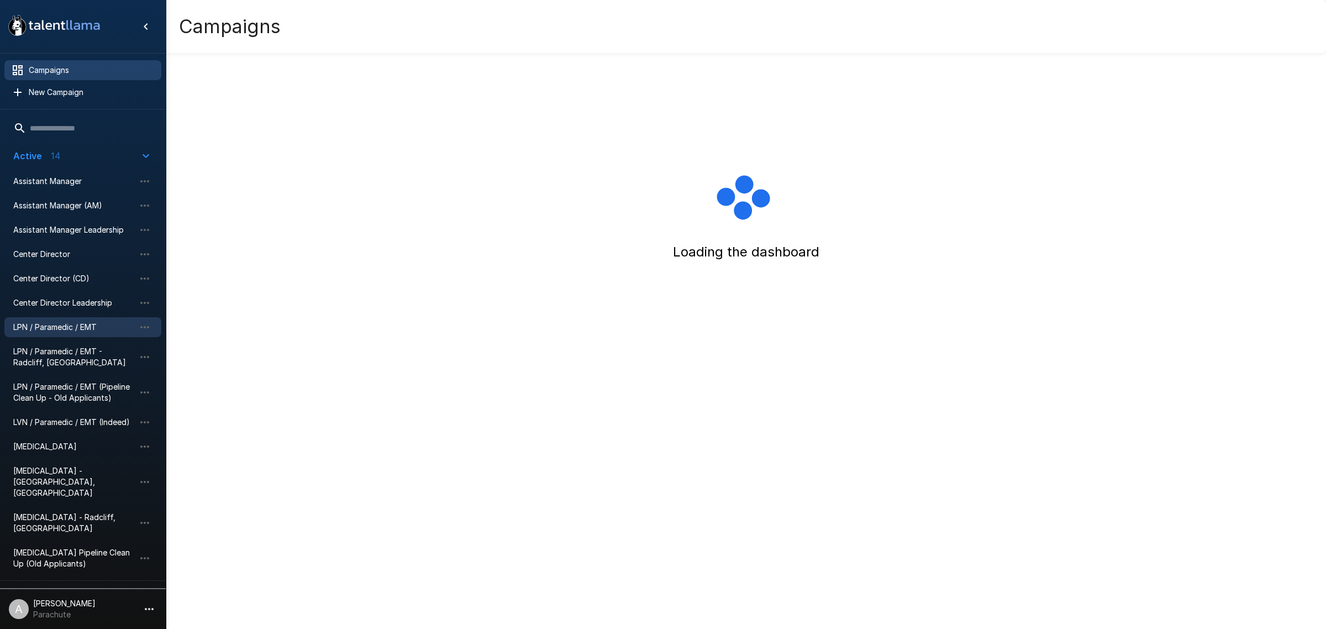
click at [82, 322] on span "LPN / Paramedic / EMT" at bounding box center [74, 327] width 122 height 11
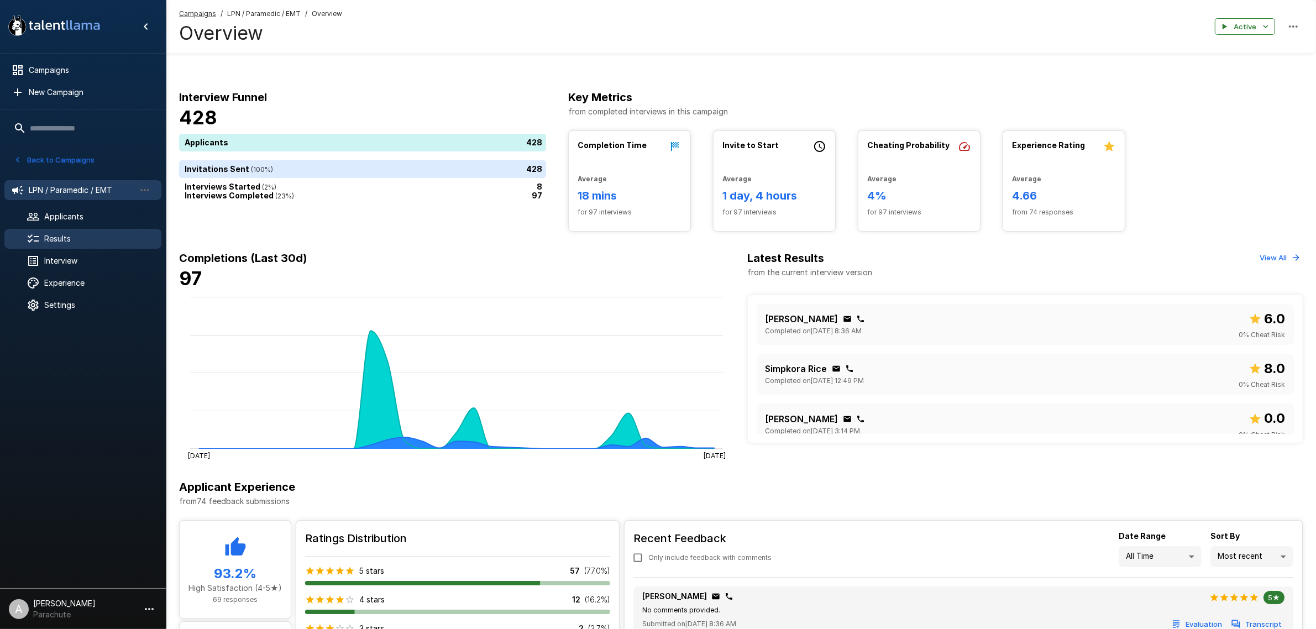
click at [66, 238] on span "Results" at bounding box center [98, 238] width 108 height 11
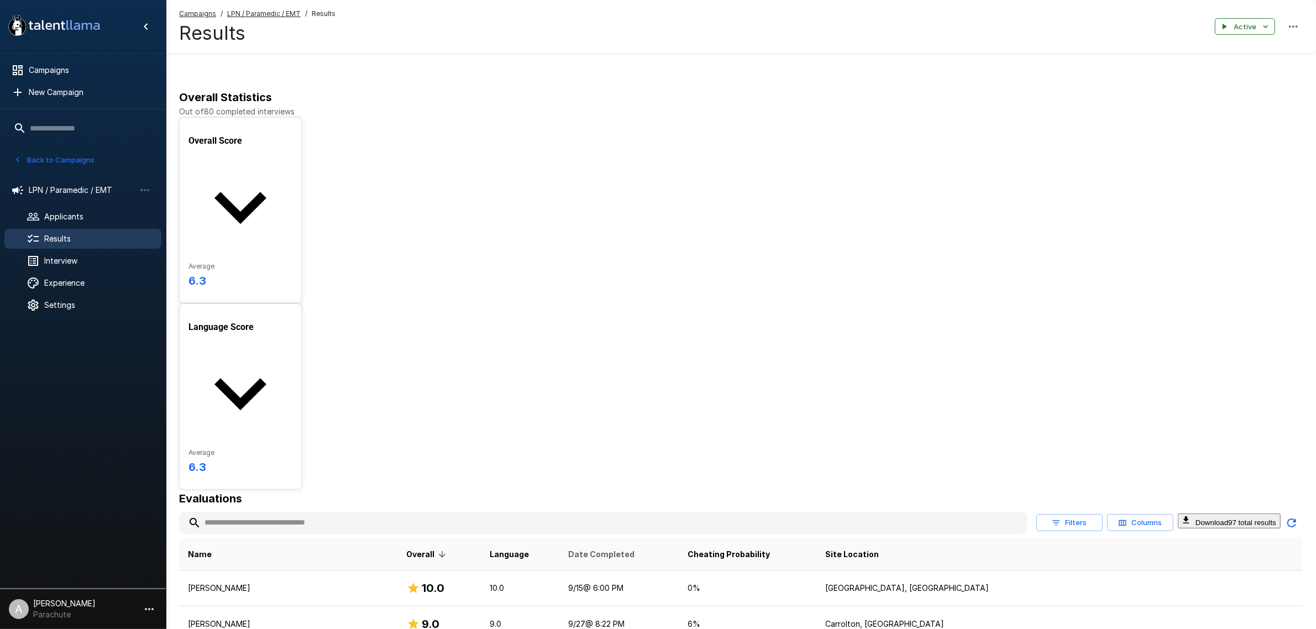
click at [631, 548] on span "Date Completed" at bounding box center [601, 554] width 66 height 13
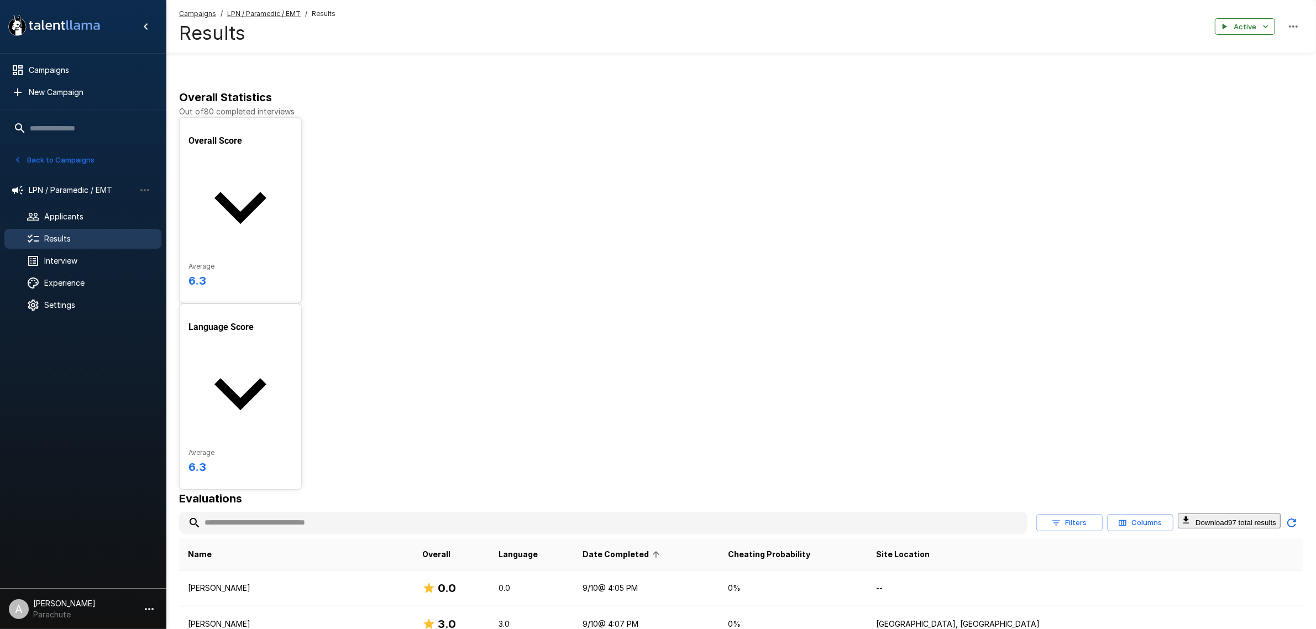
click at [574, 538] on th "Language" at bounding box center [532, 554] width 84 height 32
click at [660, 538] on th "Date Completed" at bounding box center [646, 554] width 145 height 32
click at [663, 548] on span "Date Completed" at bounding box center [623, 554] width 81 height 13
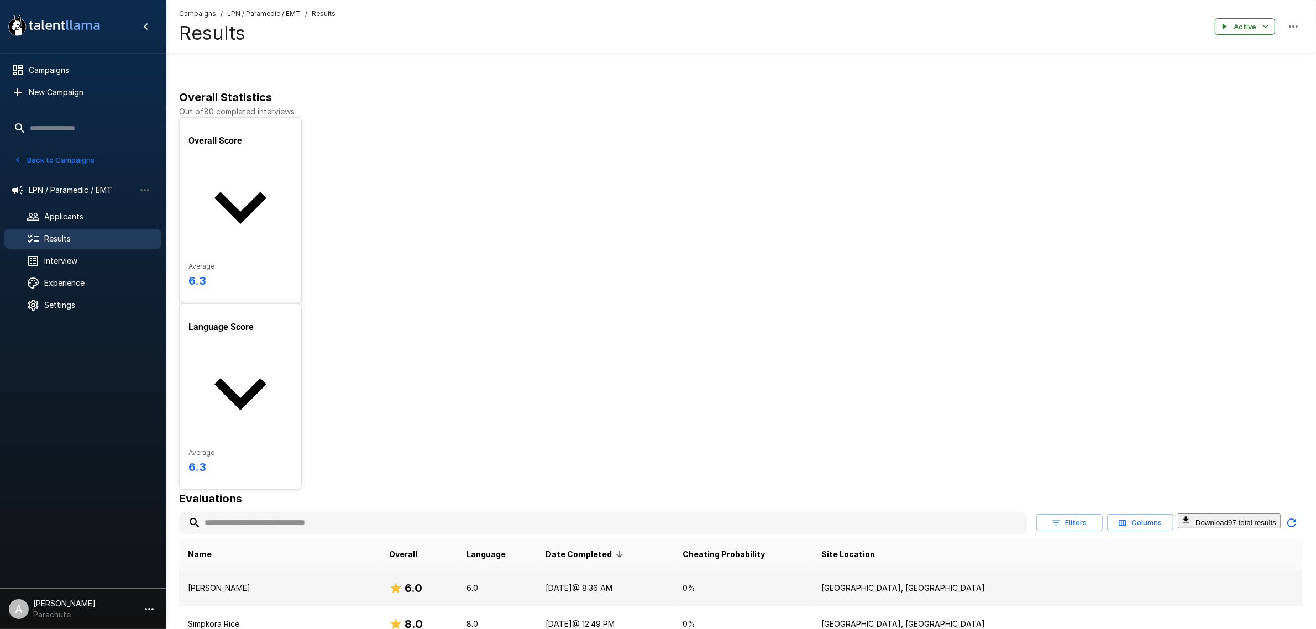
click at [287, 570] on td "[PERSON_NAME]" at bounding box center [279, 588] width 201 height 36
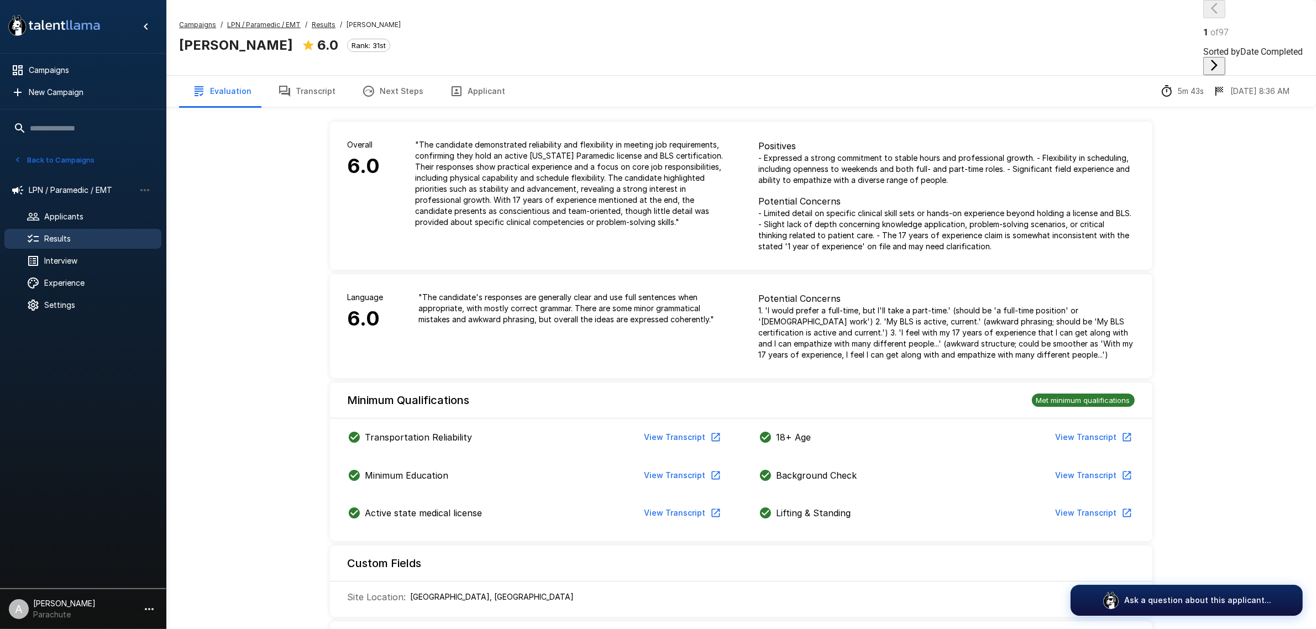
click at [452, 86] on icon "button" at bounding box center [457, 91] width 10 height 10
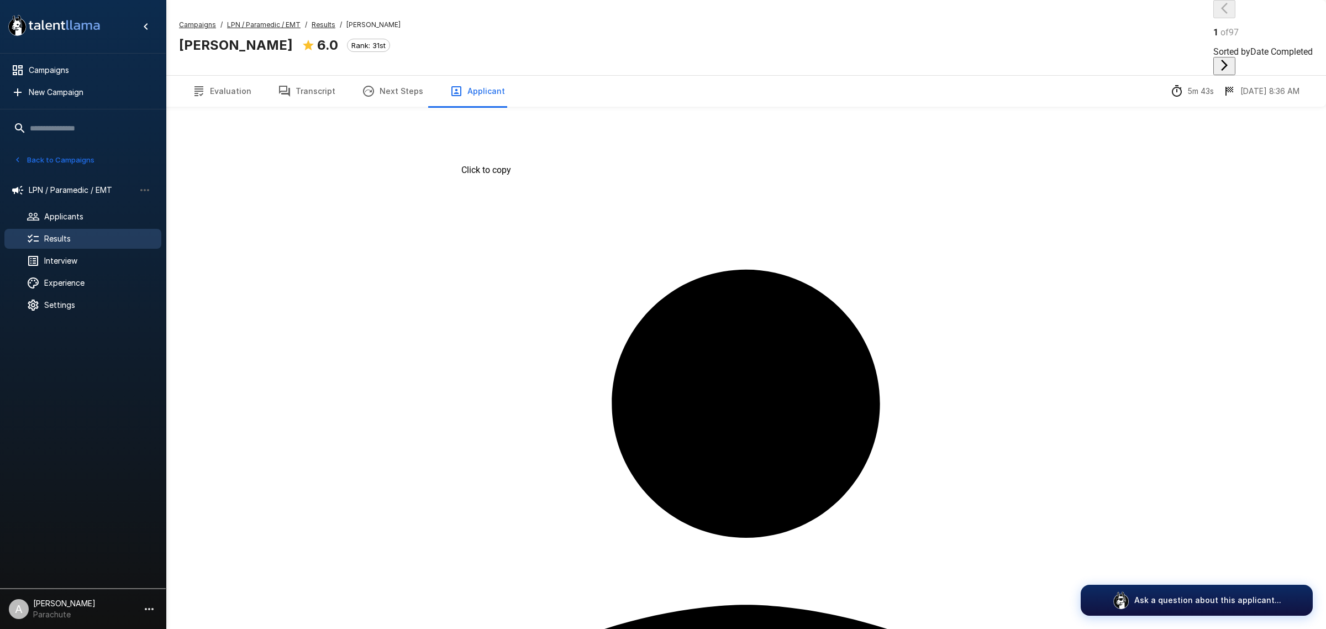
click at [288, 85] on icon "button" at bounding box center [284, 91] width 13 height 13
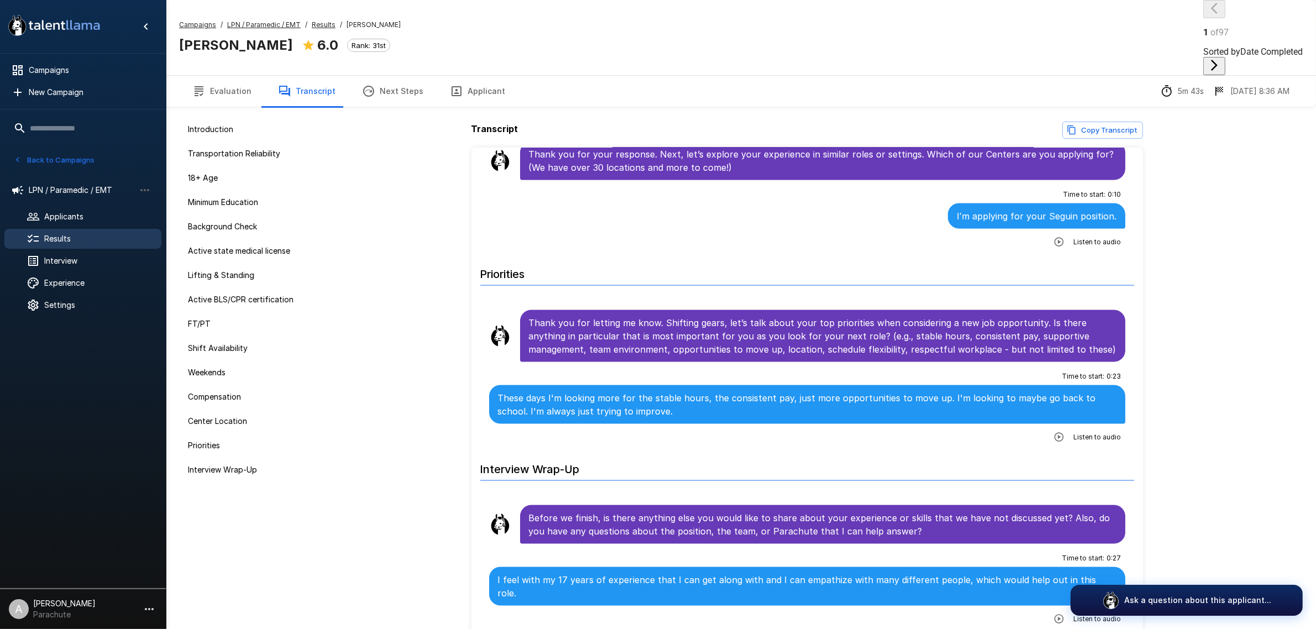
scroll to position [2098, 0]
